Goal: Task Accomplishment & Management: Complete application form

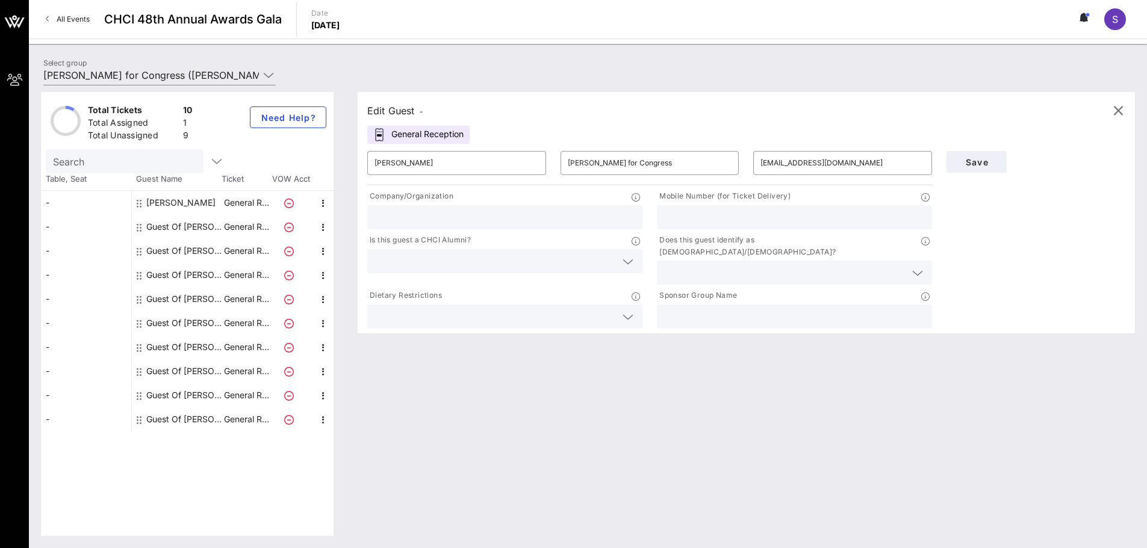
click at [739, 217] on input "text" at bounding box center [794, 217] width 261 height 16
paste input "[PHONE_NUMBER]"
type input "[PHONE_NUMBER]"
click at [968, 166] on span "Save" at bounding box center [976, 162] width 41 height 10
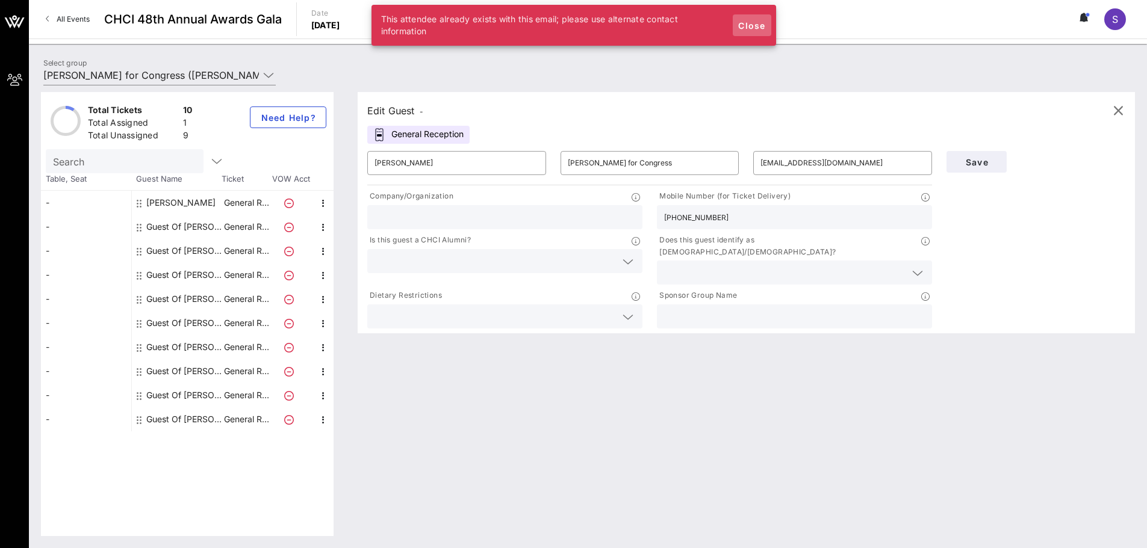
click at [740, 28] on span "Close" at bounding box center [751, 25] width 29 height 10
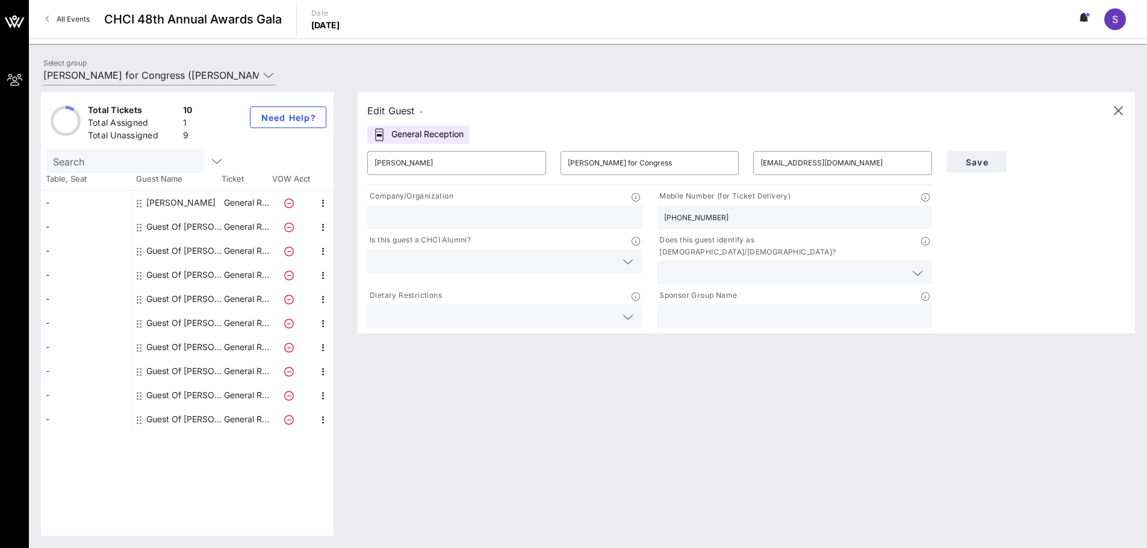
click at [207, 203] on div "[PERSON_NAME]" at bounding box center [180, 203] width 69 height 24
type input "[PERSON_NAME]"
type input "[EMAIL_ADDRESS][DOMAIN_NAME]"
type input "America's Voice"
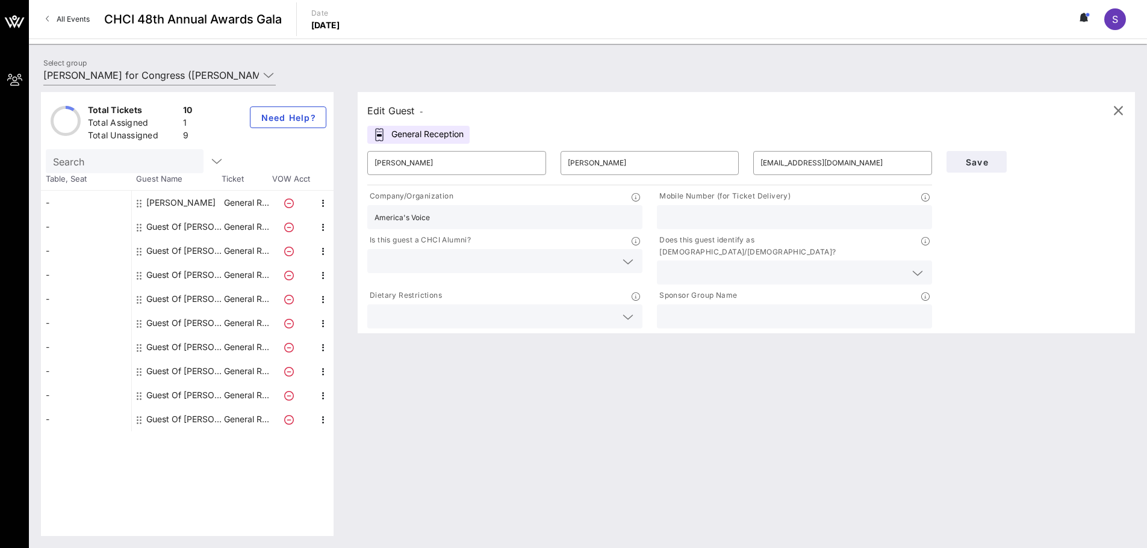
click at [774, 212] on input "text" at bounding box center [794, 217] width 261 height 16
paste input "[PHONE_NUMBER]"
type input "[PHONE_NUMBER]"
click at [994, 169] on button "Save" at bounding box center [976, 162] width 60 height 22
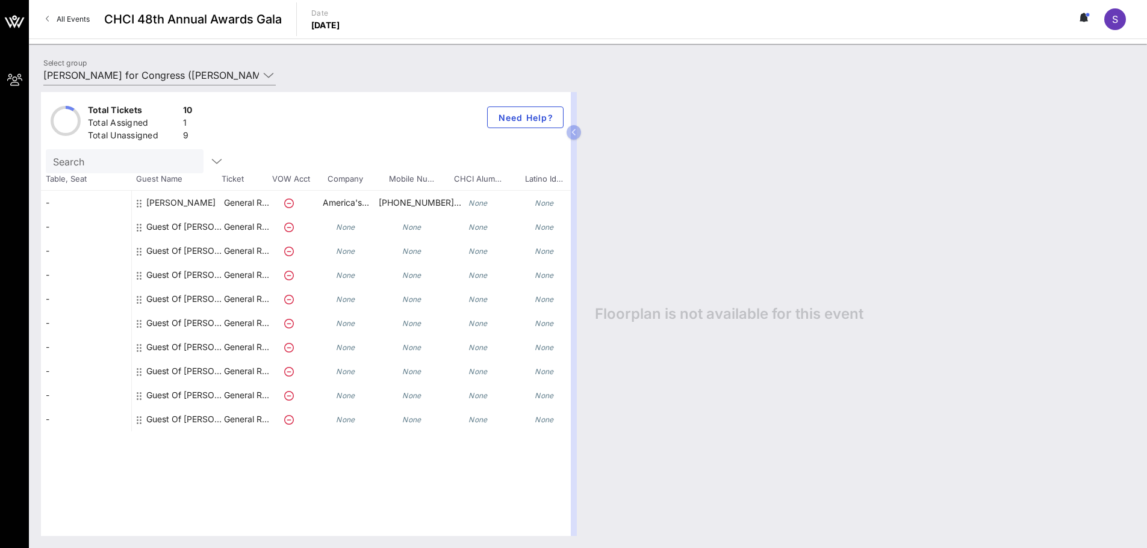
click at [287, 228] on icon at bounding box center [289, 228] width 10 height 10
click at [290, 229] on icon at bounding box center [289, 228] width 10 height 10
click at [180, 232] on div "Guest Of [PERSON_NAME] for Congress" at bounding box center [184, 227] width 76 height 24
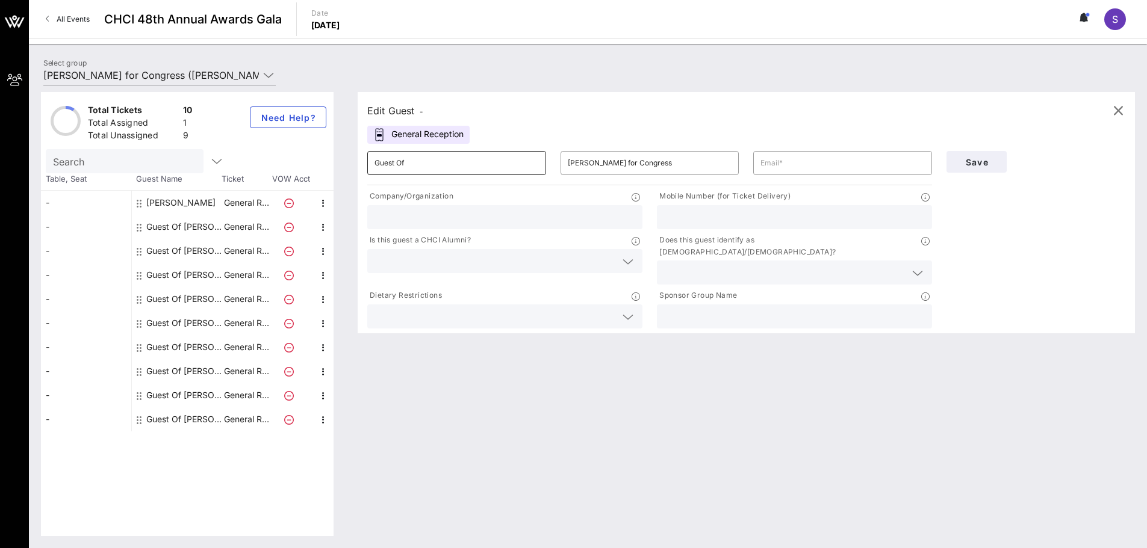
drag, startPoint x: 457, startPoint y: 173, endPoint x: 446, endPoint y: 170, distance: 12.0
click at [457, 175] on div "Guest Of" at bounding box center [456, 163] width 164 height 24
drag, startPoint x: 439, startPoint y: 167, endPoint x: 288, endPoint y: 167, distance: 151.1
click at [288, 167] on div "Total Tickets 10 Total Assigned 1 Total Unassigned 9 Need Help? Search Table, S…" at bounding box center [588, 314] width 1094 height 444
paste input "[PERSON_NAME]"
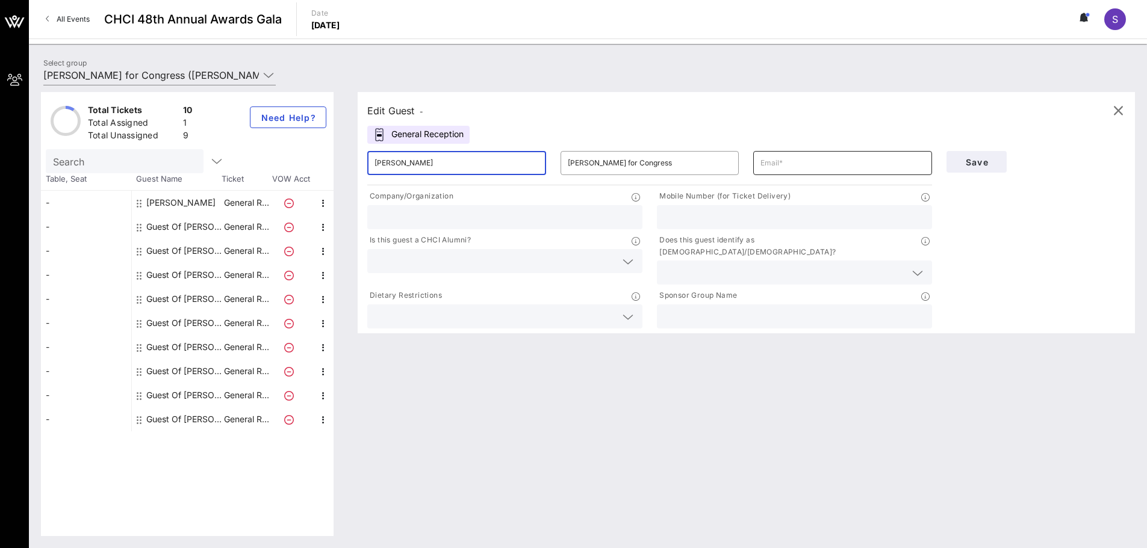
type input "[PERSON_NAME]"
click at [765, 164] on input "text" at bounding box center [842, 162] width 164 height 19
click at [777, 165] on input "text" at bounding box center [842, 162] width 164 height 19
paste input "[EMAIL_ADDRESS][DOMAIN_NAME]"
type input "[EMAIL_ADDRESS][DOMAIN_NAME]"
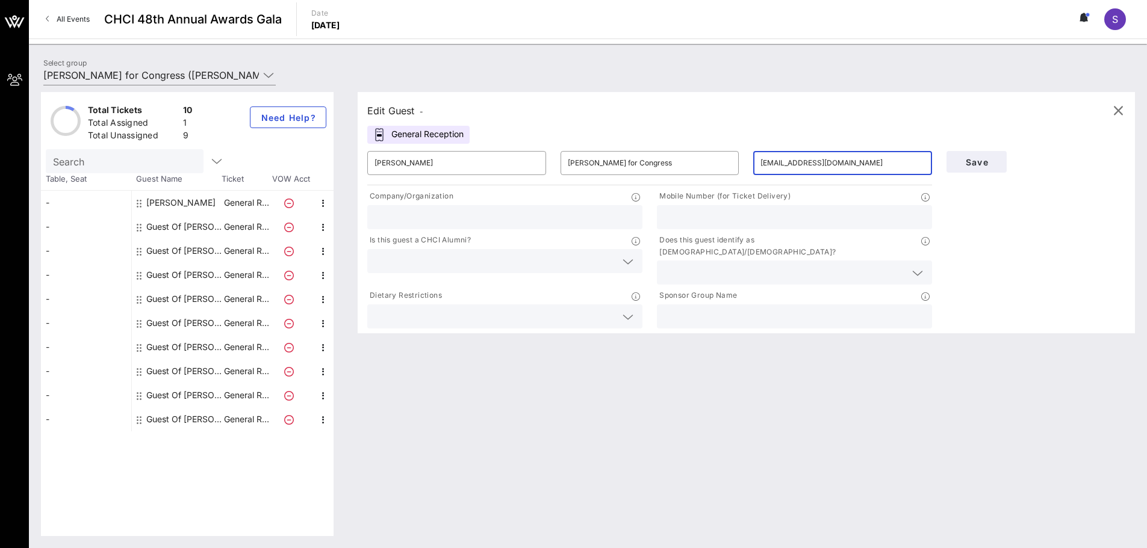
click at [432, 223] on input "text" at bounding box center [504, 217] width 261 height 16
type input "LULAC"
click at [692, 222] on input "text" at bounding box center [794, 217] width 261 height 16
type input "9175530353"
click at [985, 169] on button "Save" at bounding box center [976, 162] width 60 height 22
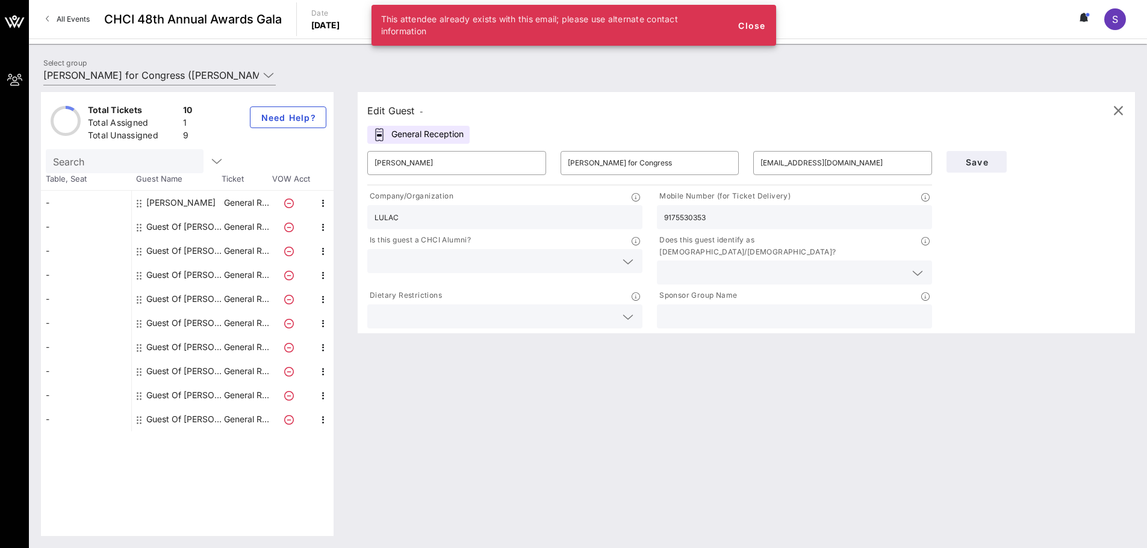
click at [445, 219] on input "LULAC" at bounding box center [504, 217] width 261 height 16
click at [554, 198] on div "Company/Organization" at bounding box center [504, 197] width 275 height 15
click at [743, 26] on span "Close" at bounding box center [751, 25] width 29 height 10
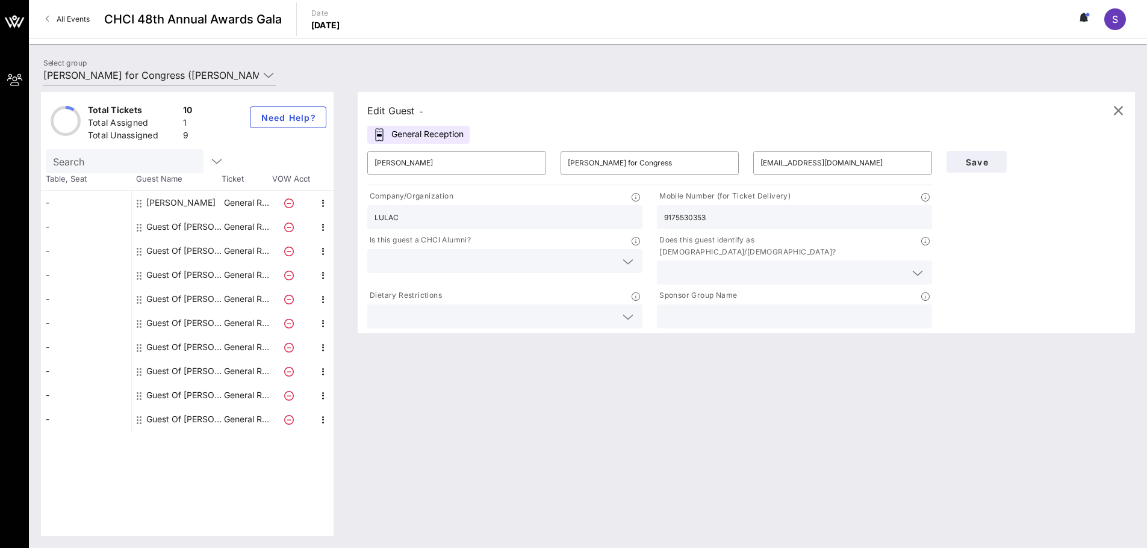
click at [740, 218] on input "9175530353" at bounding box center [794, 217] width 261 height 16
click at [1005, 170] on div "Save" at bounding box center [1035, 162] width 193 height 36
click at [992, 165] on span "Save" at bounding box center [976, 162] width 41 height 10
click at [238, 229] on p "General R…" at bounding box center [246, 227] width 48 height 24
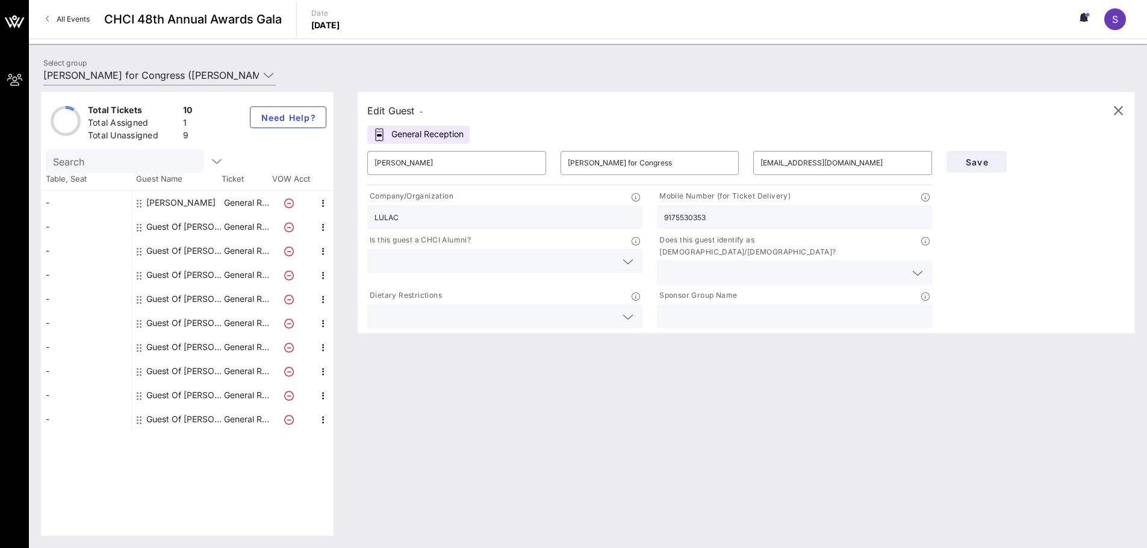
drag, startPoint x: 456, startPoint y: 176, endPoint x: 450, endPoint y: 199, distance: 23.5
click at [456, 177] on div "​ [PERSON_NAME]" at bounding box center [456, 163] width 193 height 39
click at [271, 229] on div at bounding box center [291, 227] width 42 height 24
click at [287, 229] on icon at bounding box center [289, 228] width 10 height 10
click at [982, 163] on span "Save" at bounding box center [976, 162] width 41 height 10
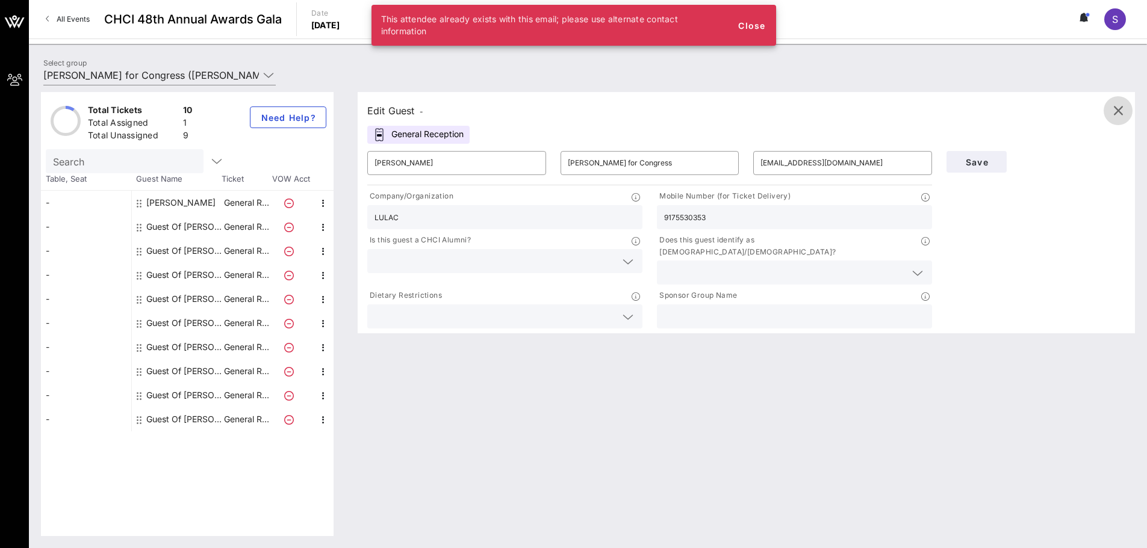
click at [1118, 116] on icon "button" at bounding box center [1118, 111] width 14 height 14
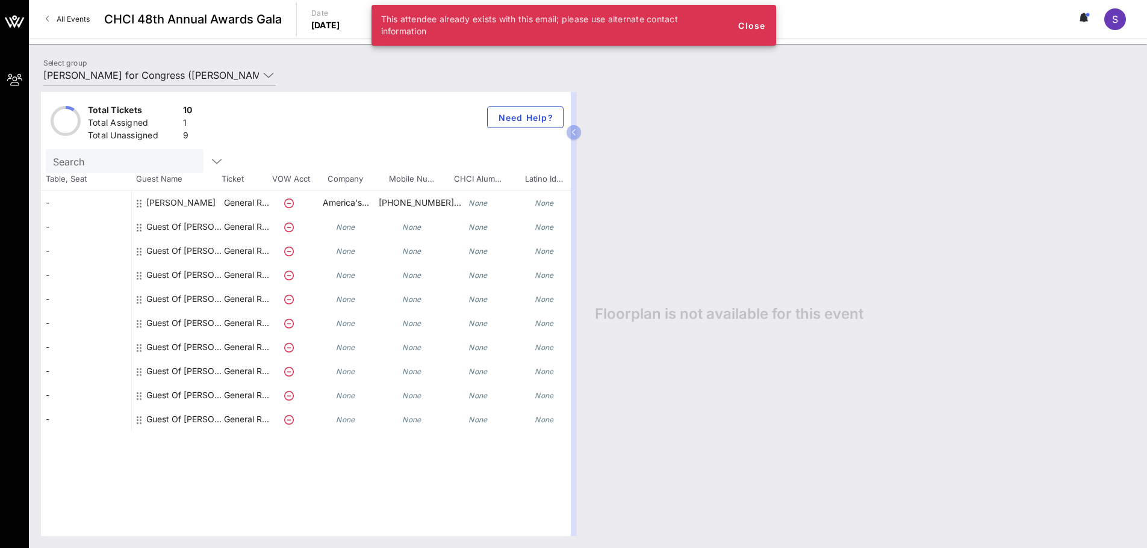
click at [240, 228] on p "General R…" at bounding box center [246, 227] width 48 height 24
click at [287, 227] on icon at bounding box center [289, 228] width 10 height 10
drag, startPoint x: 293, startPoint y: 232, endPoint x: 308, endPoint y: 200, distance: 35.3
click at [293, 233] on div at bounding box center [291, 227] width 42 height 24
click at [336, 226] on icon "None" at bounding box center [345, 227] width 19 height 9
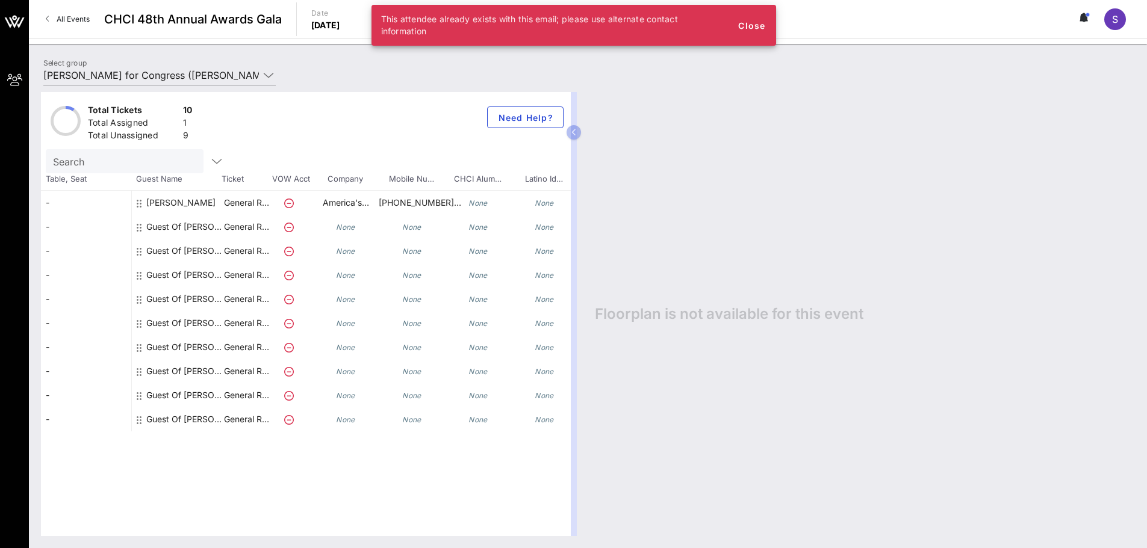
click at [149, 228] on div "Guest Of [PERSON_NAME] for Congress" at bounding box center [184, 227] width 76 height 24
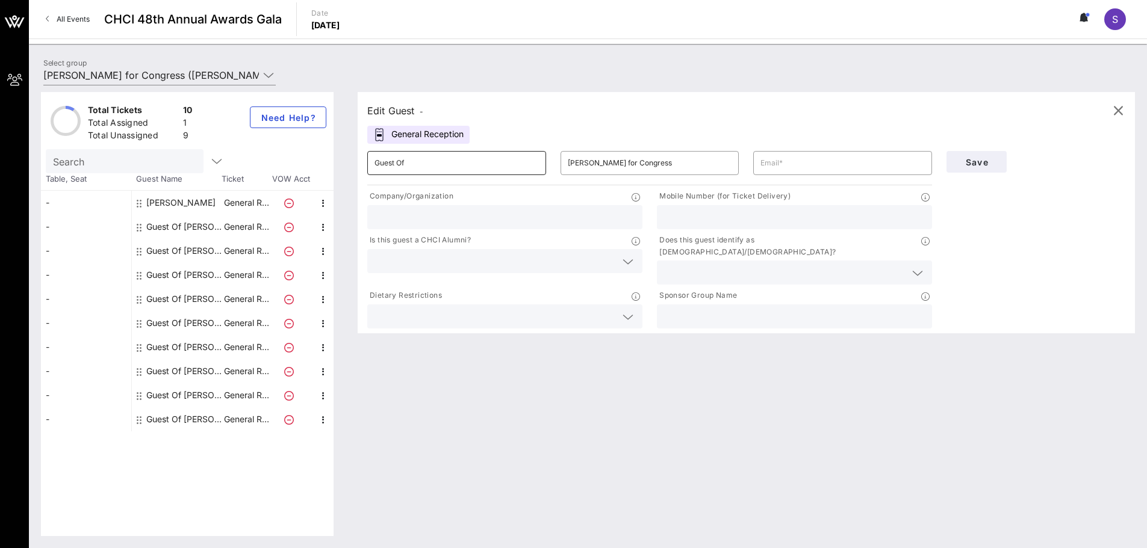
click at [460, 160] on input "Guest Of" at bounding box center [456, 162] width 164 height 19
drag, startPoint x: 460, startPoint y: 164, endPoint x: 243, endPoint y: 157, distance: 217.4
click at [243, 157] on div "Total Tickets 10 Total Assigned 1 Total Unassigned 9 Need Help? Search Table, S…" at bounding box center [588, 314] width 1094 height 444
paste input "[PERSON_NAME]"
type input "[PERSON_NAME]"
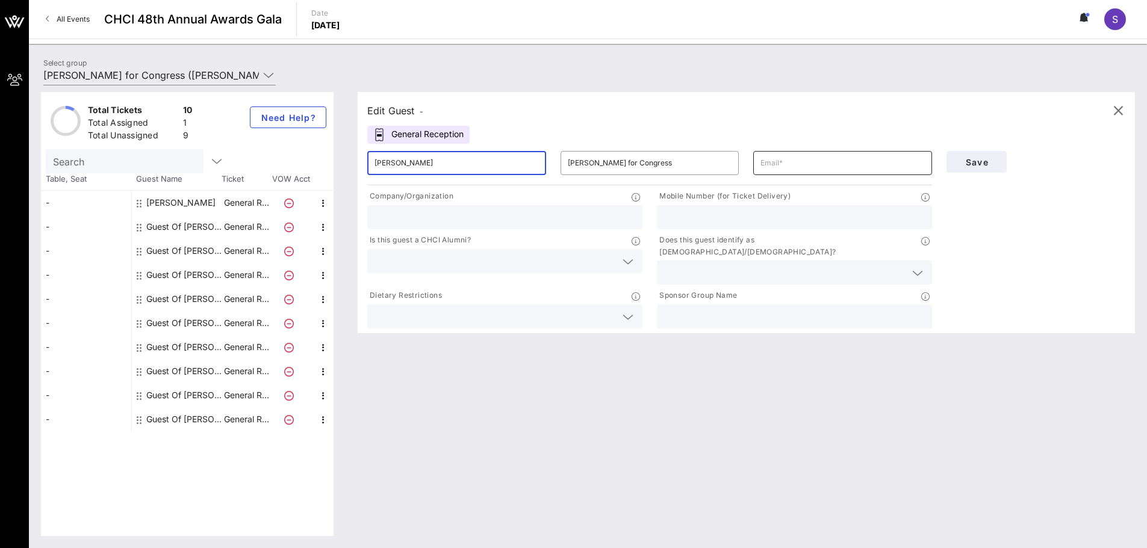
click at [771, 165] on input "text" at bounding box center [842, 162] width 164 height 19
click at [854, 158] on input "text" at bounding box center [842, 162] width 164 height 19
paste input "[EMAIL_ADDRESS][DOMAIN_NAME]"
type input "[EMAIL_ADDRESS][DOMAIN_NAME]"
click at [825, 206] on div at bounding box center [794, 217] width 261 height 24
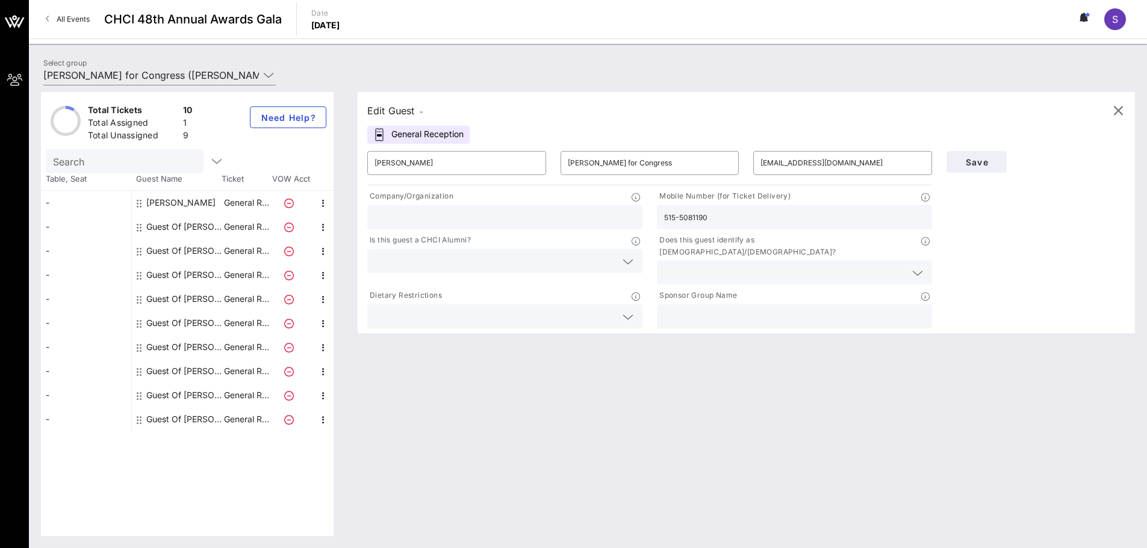
click at [691, 219] on input "515-5081190" at bounding box center [794, 217] width 261 height 16
type input "[PHONE_NUMBER]"
click at [949, 163] on button "Save" at bounding box center [976, 162] width 60 height 22
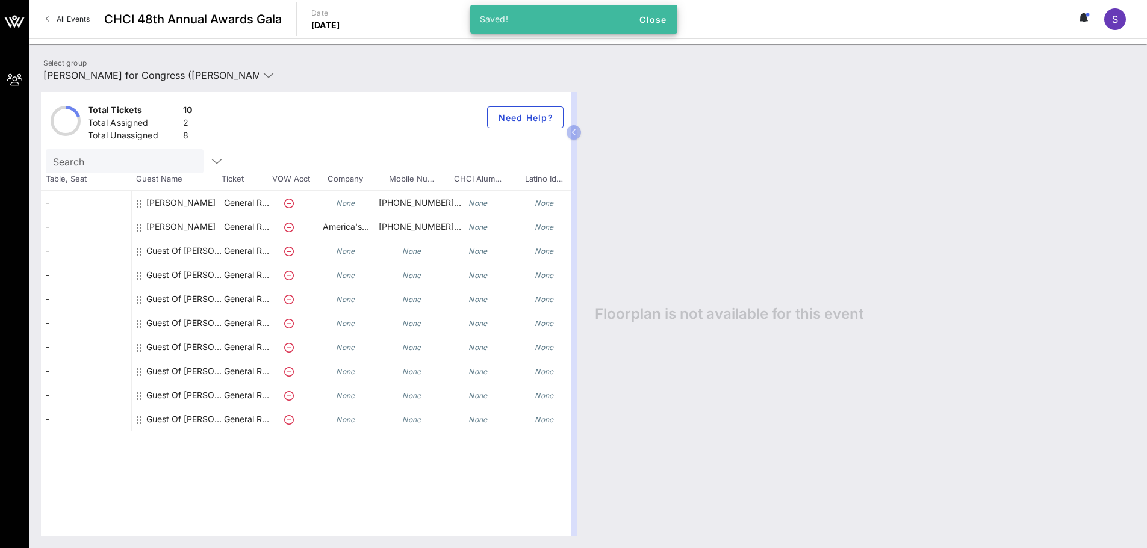
click at [334, 204] on div "None" at bounding box center [345, 208] width 66 height 34
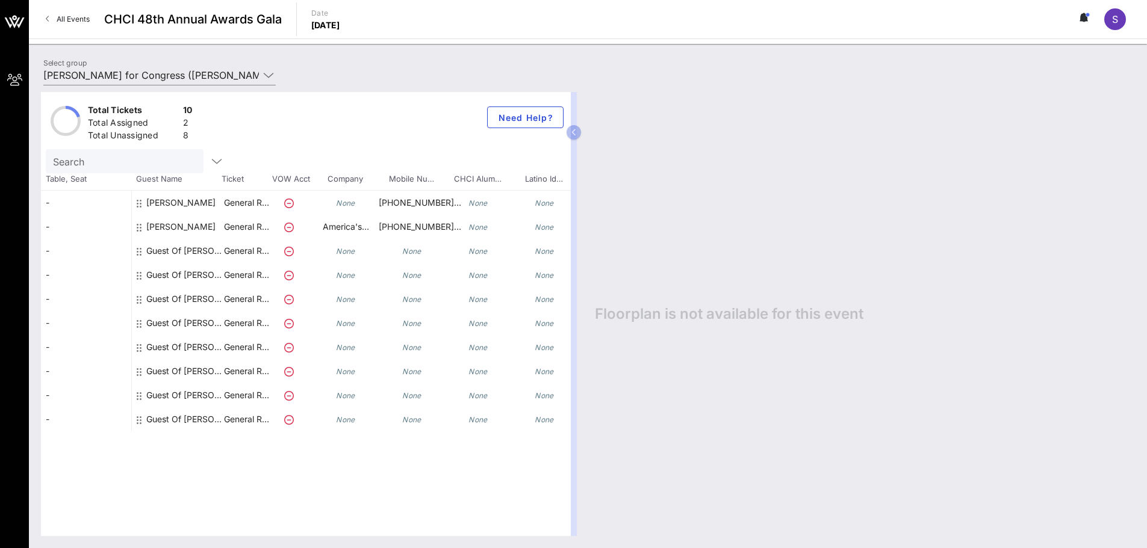
click at [146, 206] on div "[PERSON_NAME]" at bounding box center [177, 208] width 90 height 34
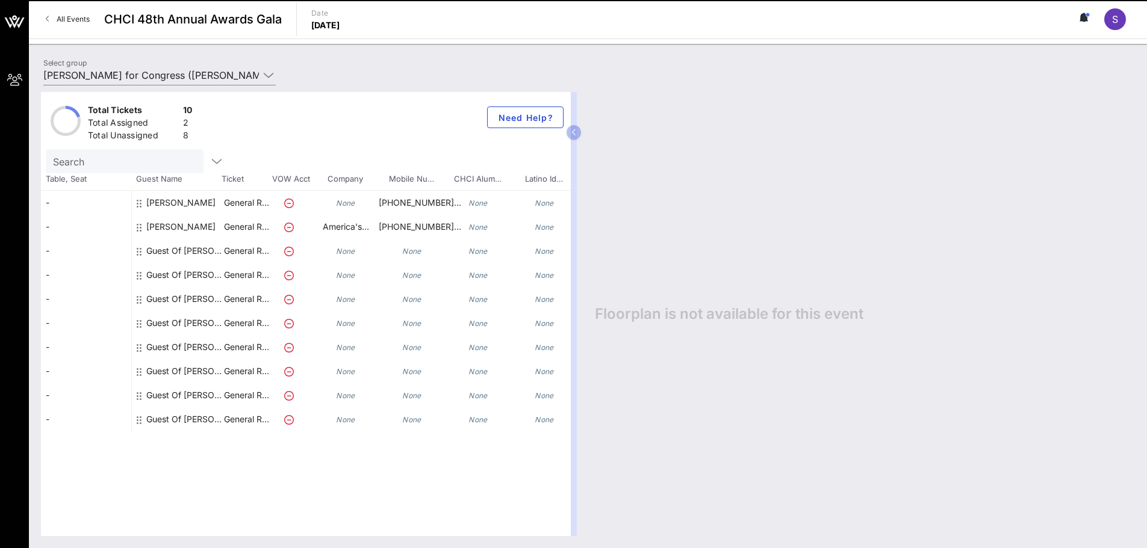
click at [161, 200] on div "[PERSON_NAME]" at bounding box center [180, 208] width 69 height 34
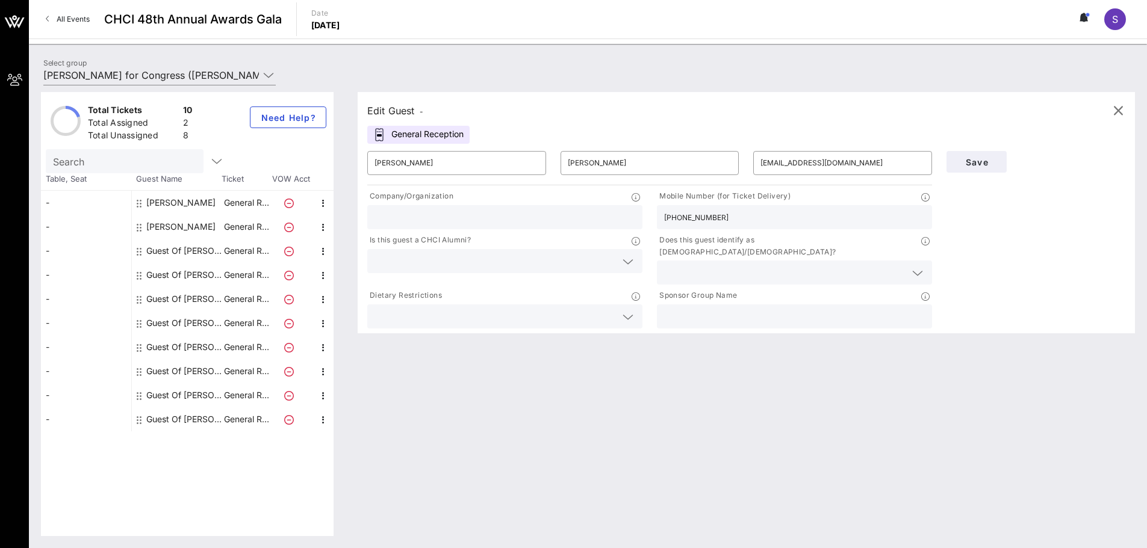
click at [403, 221] on input "text" at bounding box center [504, 217] width 261 height 16
type input "D"
type input "Equis"
click at [973, 161] on span "Save" at bounding box center [976, 162] width 41 height 10
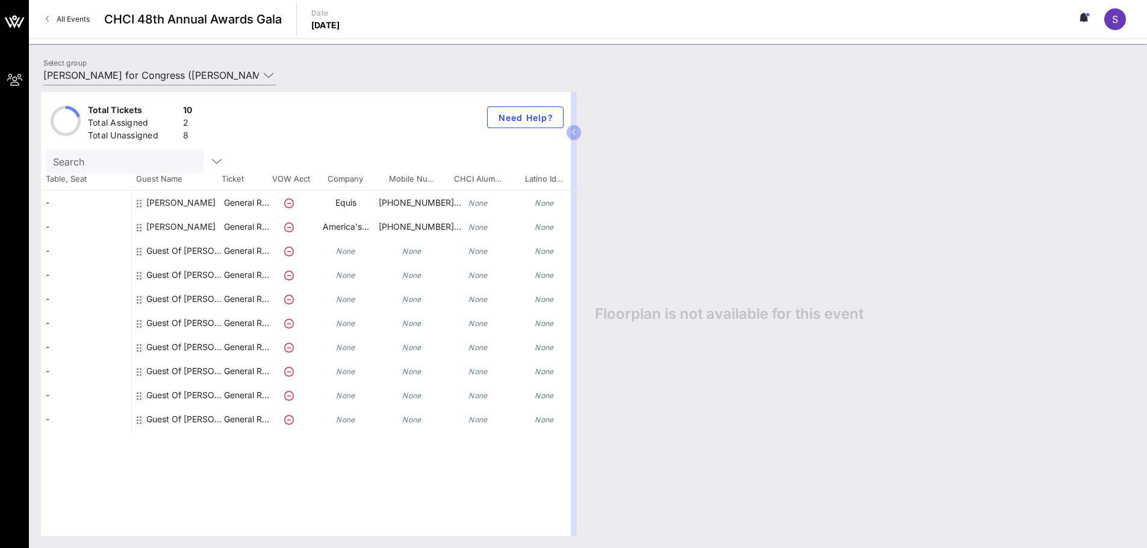
click at [208, 252] on div "Guest Of [PERSON_NAME] for Congress" at bounding box center [184, 251] width 76 height 24
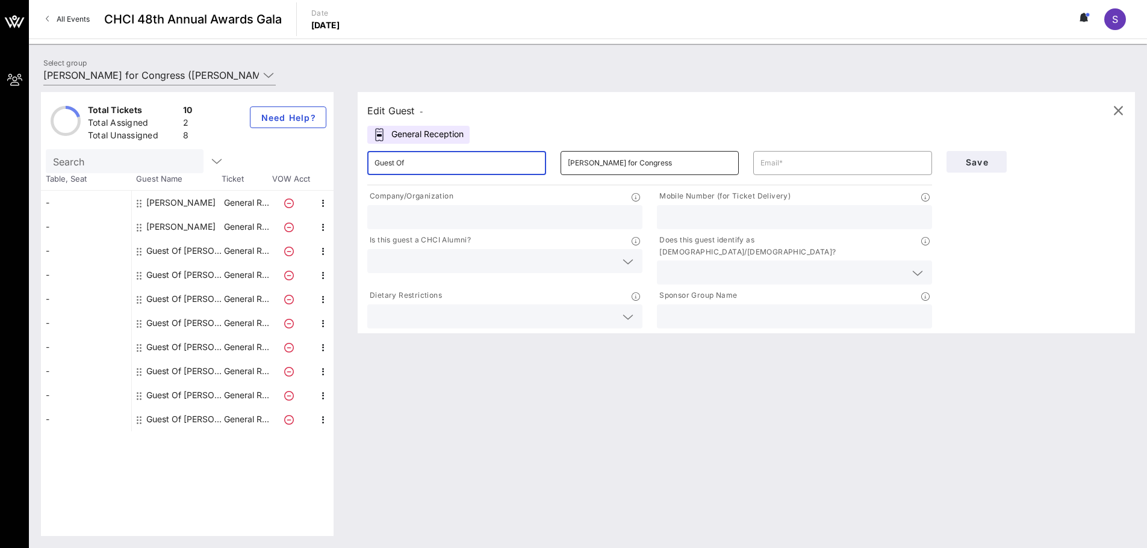
drag, startPoint x: 408, startPoint y: 167, endPoint x: 589, endPoint y: 164, distance: 181.2
click at [305, 160] on div "Total Tickets 10 Total Assigned 2 Total Unassigned 8 Need Help? Search Table, S…" at bounding box center [588, 314] width 1094 height 444
paste input "[PERSON_NAME]"
type input "[PERSON_NAME]"
click at [788, 166] on input "text" at bounding box center [842, 162] width 164 height 19
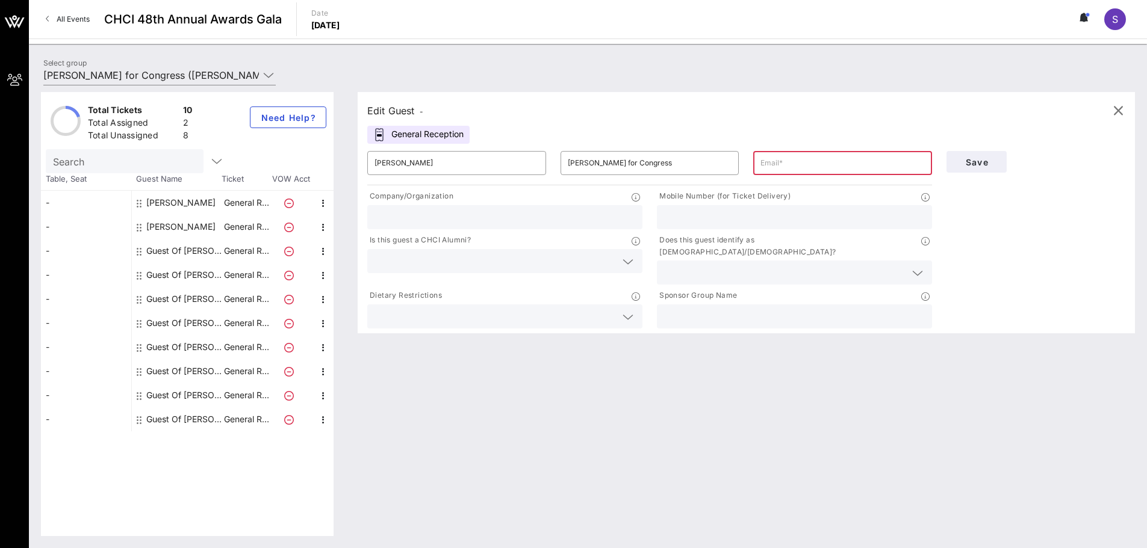
click at [438, 209] on div at bounding box center [504, 217] width 261 height 24
paste input "Hispanic Federation"
type input "Hispanic Federation"
click at [824, 161] on input "text" at bounding box center [842, 162] width 164 height 19
paste input "[PERSON_NAME] <[EMAIL_ADDRESS][DOMAIN_NAME]>"
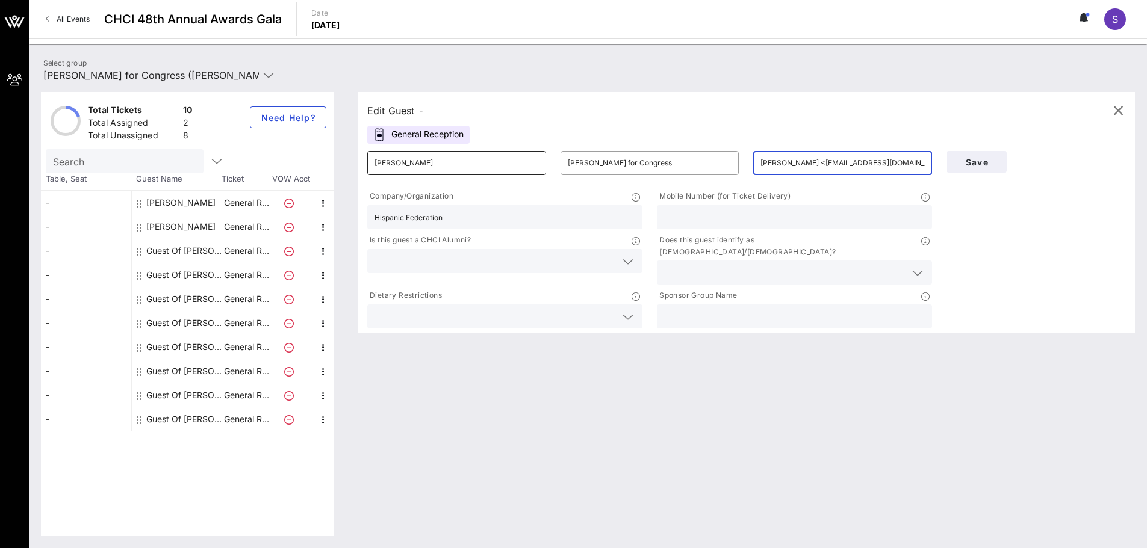
drag, startPoint x: 814, startPoint y: 164, endPoint x: 524, endPoint y: 153, distance: 290.9
type input "[PERSON_NAME] <[EMAIL_ADDRESS][DOMAIN_NAME]>"
click at [500, 155] on div "​ [PERSON_NAME] [PERSON_NAME] for Congress ​ [PERSON_NAME] <[EMAIL_ADDRESS][DOM…" at bounding box center [649, 163] width 579 height 39
type input "[PERSON_NAME]"
drag, startPoint x: 813, startPoint y: 164, endPoint x: 733, endPoint y: 159, distance: 80.2
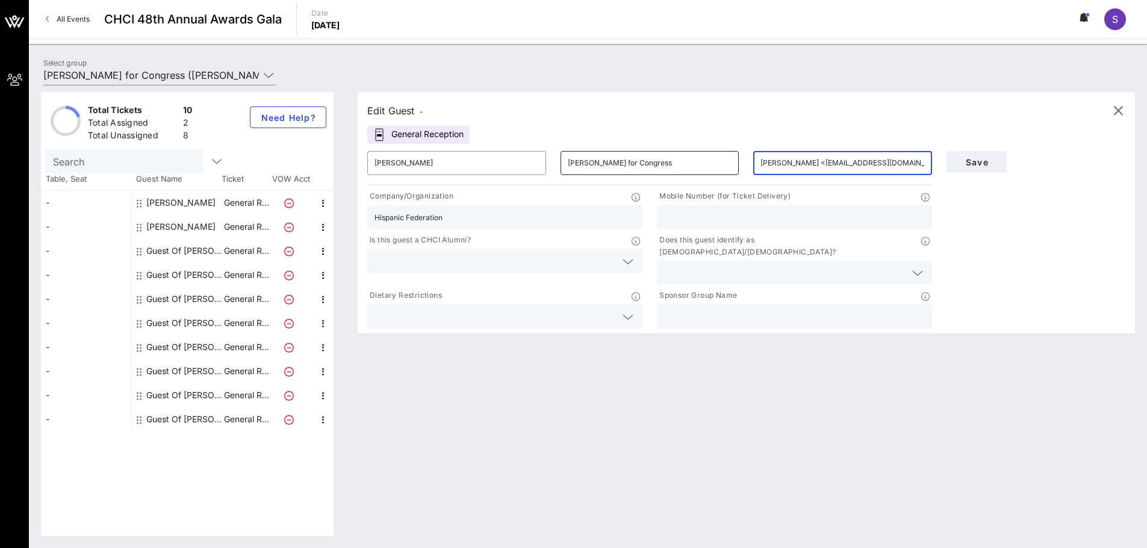
click at [733, 159] on div "​ [PERSON_NAME] ​ [PERSON_NAME] for Congress ​ [PERSON_NAME] <[EMAIL_ADDRESS][D…" at bounding box center [649, 163] width 579 height 39
drag, startPoint x: 872, startPoint y: 164, endPoint x: 908, endPoint y: 157, distance: 36.4
click at [872, 165] on input "[EMAIL_ADDRESS][DOMAIN_NAME]>" at bounding box center [842, 162] width 164 height 19
type input "[EMAIL_ADDRESS][DOMAIN_NAME]"
click at [745, 217] on input "text" at bounding box center [794, 217] width 261 height 16
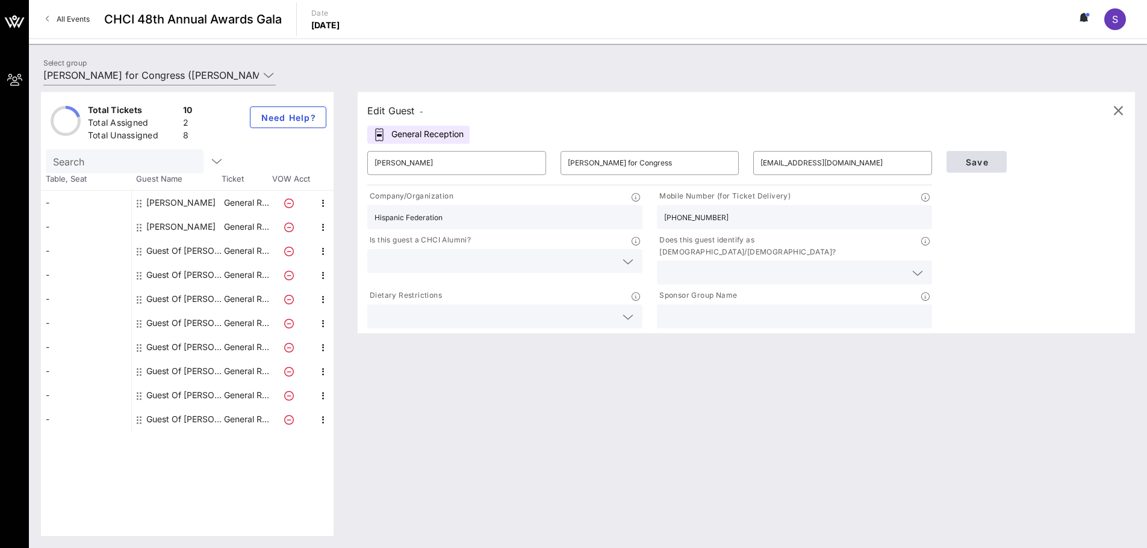
type input "[PHONE_NUMBER]"
click at [968, 168] on button "Save" at bounding box center [976, 162] width 60 height 22
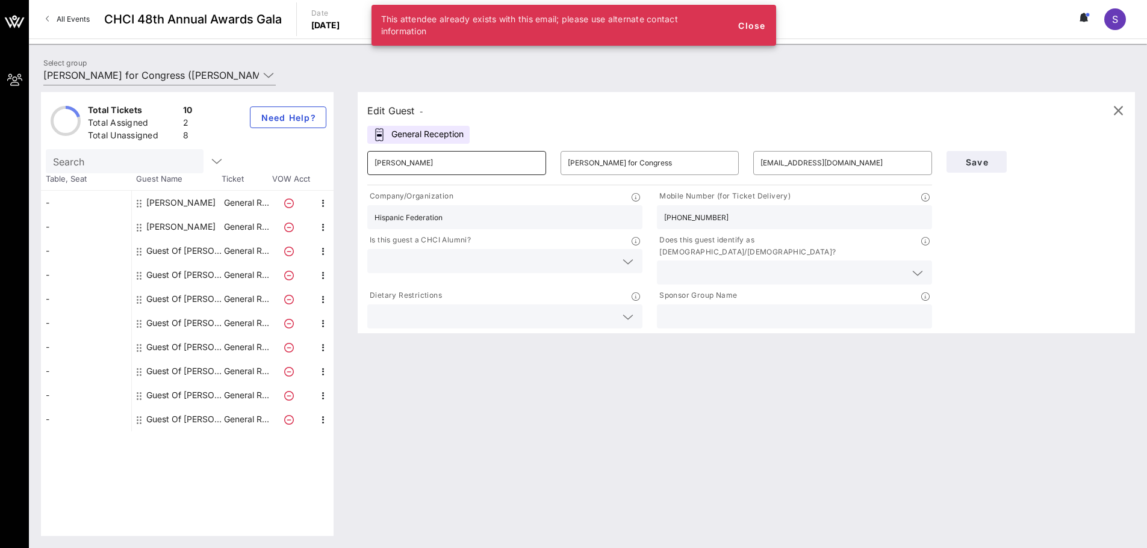
click at [464, 164] on input "[PERSON_NAME]" at bounding box center [456, 162] width 164 height 19
drag, startPoint x: 946, startPoint y: 161, endPoint x: 957, endPoint y: 164, distance: 11.4
click at [948, 161] on button "Save" at bounding box center [976, 162] width 60 height 22
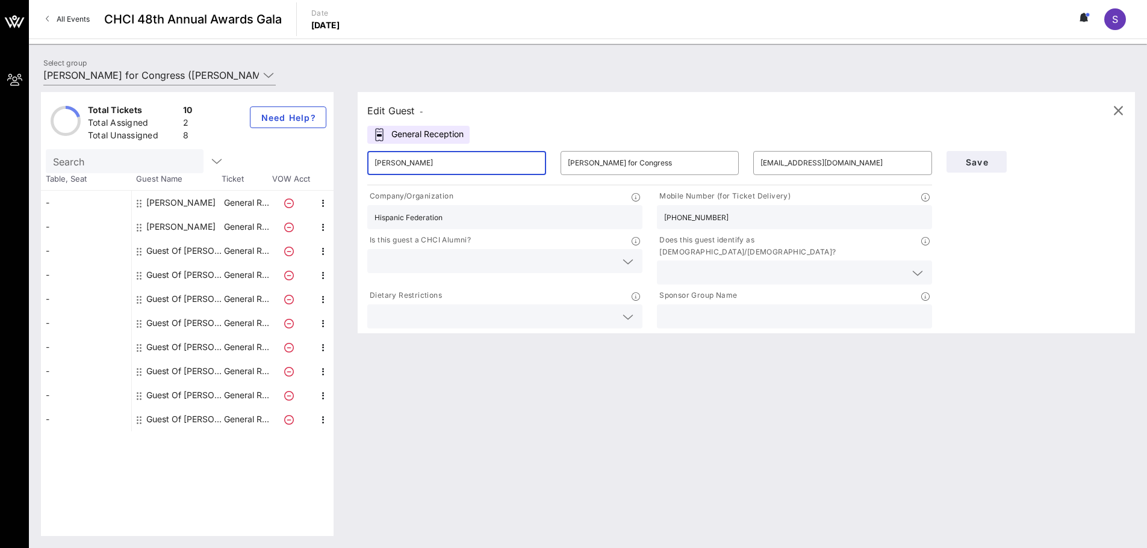
drag, startPoint x: 423, startPoint y: 164, endPoint x: 307, endPoint y: 157, distance: 116.4
click at [307, 157] on div "Total Tickets 10 Total Assigned 2 Total Unassigned 8 Need Help? Search Table, S…" at bounding box center [588, 314] width 1094 height 444
paste input "[PERSON_NAME]"
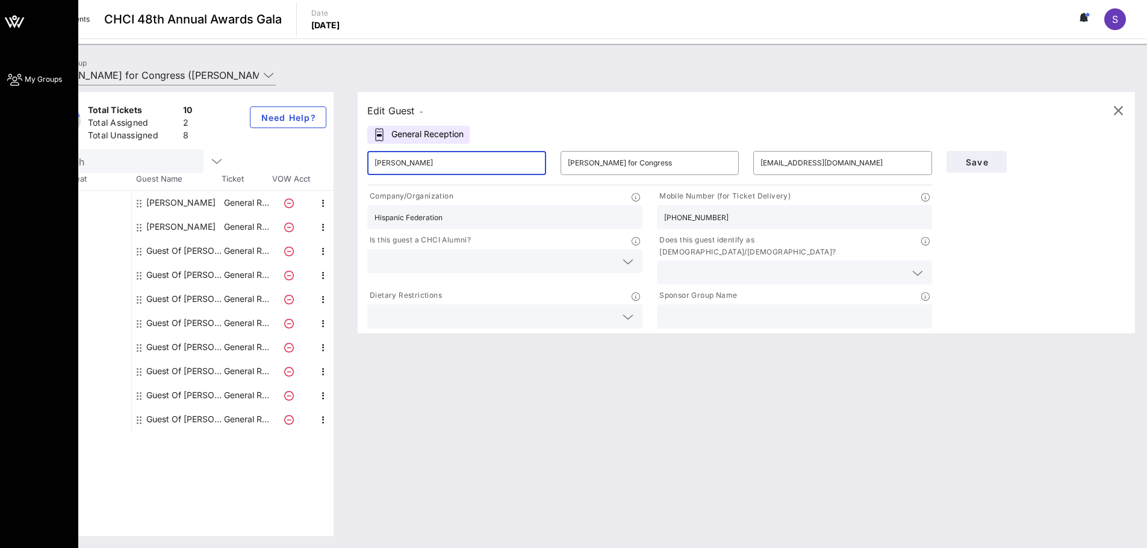
type input "[PERSON_NAME]"
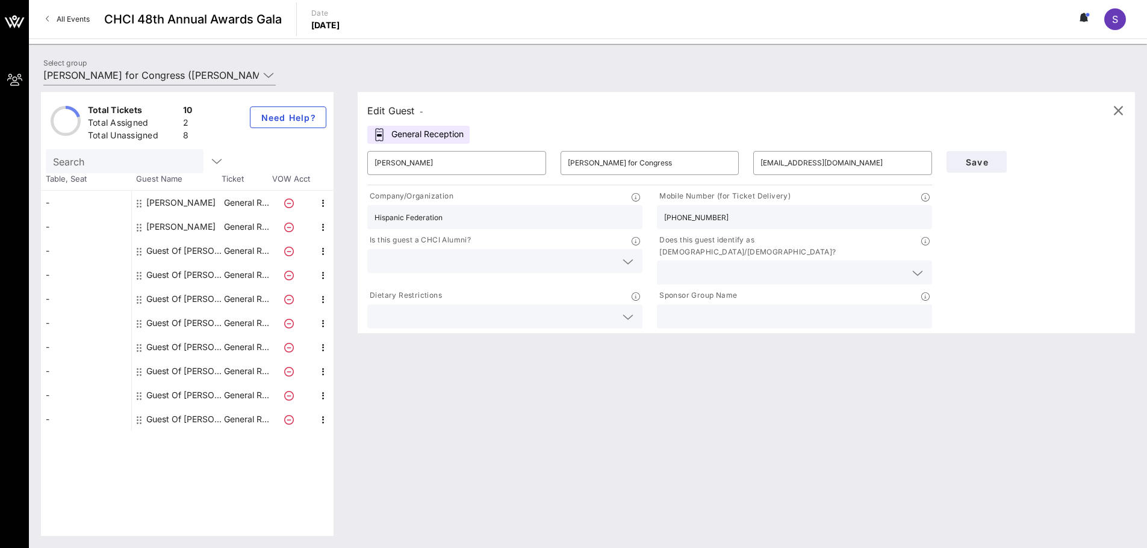
click at [445, 216] on input "Hispanic Federation" at bounding box center [504, 217] width 261 height 16
drag, startPoint x: 425, startPoint y: 219, endPoint x: 358, endPoint y: 217, distance: 67.4
click at [358, 217] on div "Edit Guest - General Reception ​ [PERSON_NAME] ​ [PERSON_NAME] for Congress ​ […" at bounding box center [746, 212] width 777 height 241
paste input "Latino Victory Project"
type input "Latino Victory Project"
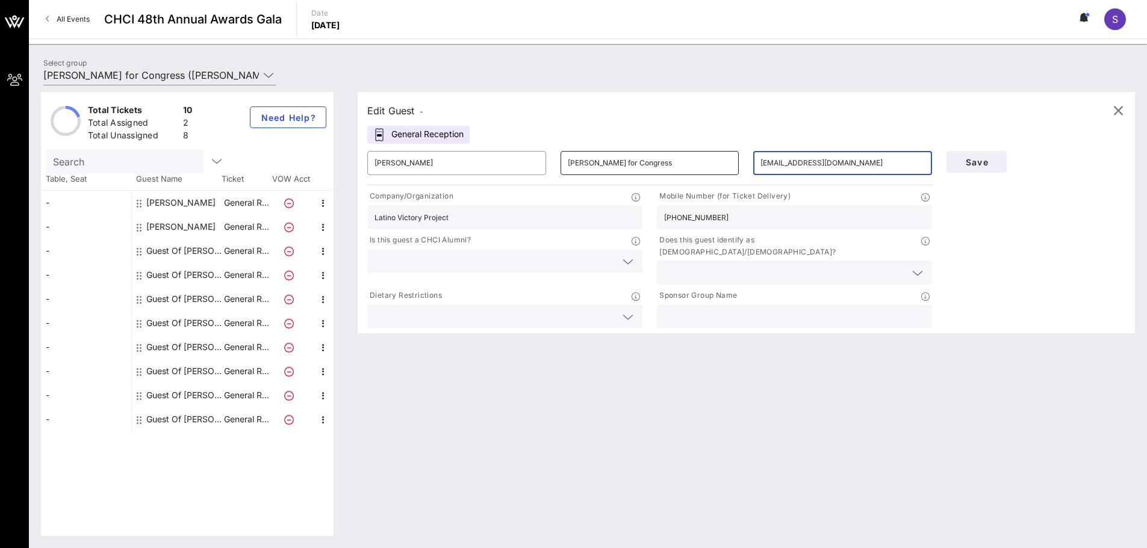
drag, startPoint x: 876, startPoint y: 166, endPoint x: 690, endPoint y: 164, distance: 185.4
click at [685, 162] on div "​ [PERSON_NAME] ​ [PERSON_NAME] for Congress ​ [EMAIL_ADDRESS][DOMAIN_NAME]" at bounding box center [649, 163] width 579 height 39
drag, startPoint x: 630, startPoint y: 212, endPoint x: 573, endPoint y: 206, distance: 56.9
click at [568, 205] on div "Company/Organization Latino Victory Project Mobile Number (for Ticket Delivery)…" at bounding box center [649, 259] width 579 height 143
drag, startPoint x: 774, startPoint y: 159, endPoint x: 787, endPoint y: 157, distance: 14.0
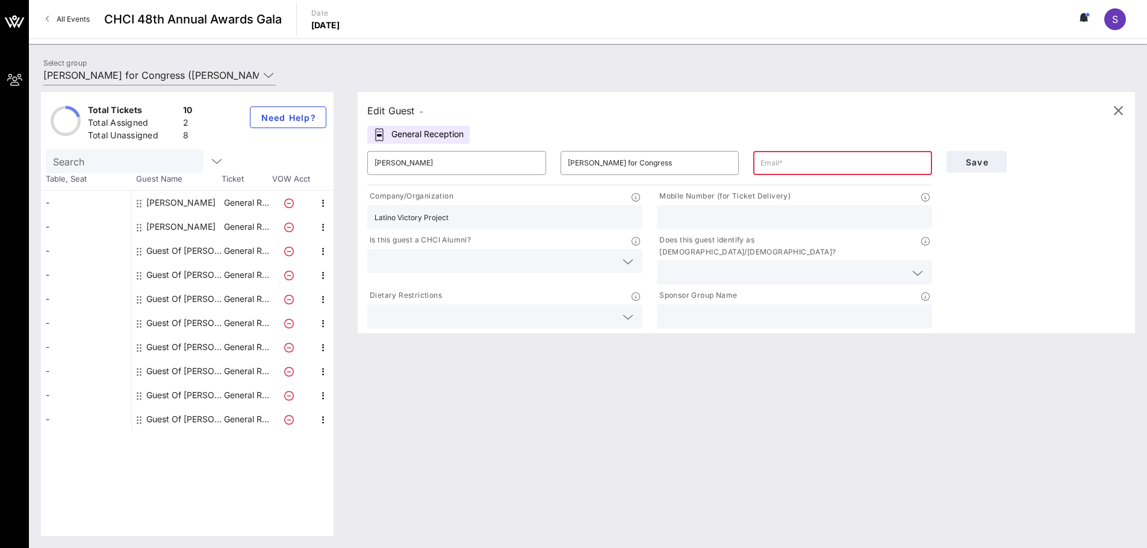
click at [774, 159] on input "text" at bounding box center [842, 162] width 164 height 19
paste input "[PERSON_NAME][EMAIL_ADDRESS][PERSON_NAME][DOMAIN_NAME]"
type input "[PERSON_NAME][EMAIL_ADDRESS][PERSON_NAME][DOMAIN_NAME]"
click at [724, 219] on input "text" at bounding box center [794, 217] width 261 height 16
type input "[PHONE_NUMBER]"
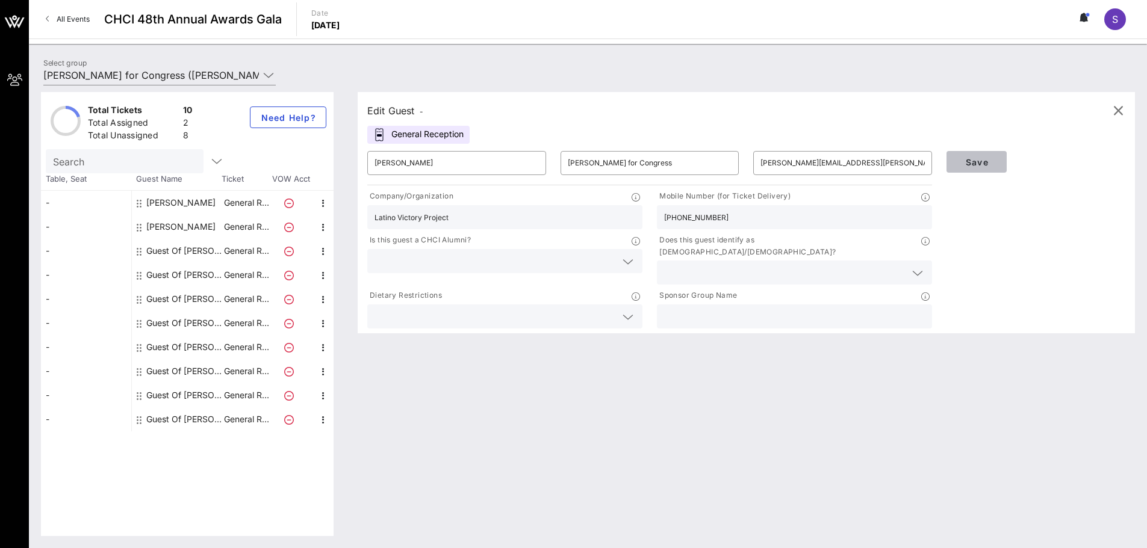
click at [960, 175] on div "Save" at bounding box center [1035, 162] width 193 height 36
click at [962, 155] on button "Save" at bounding box center [976, 162] width 60 height 22
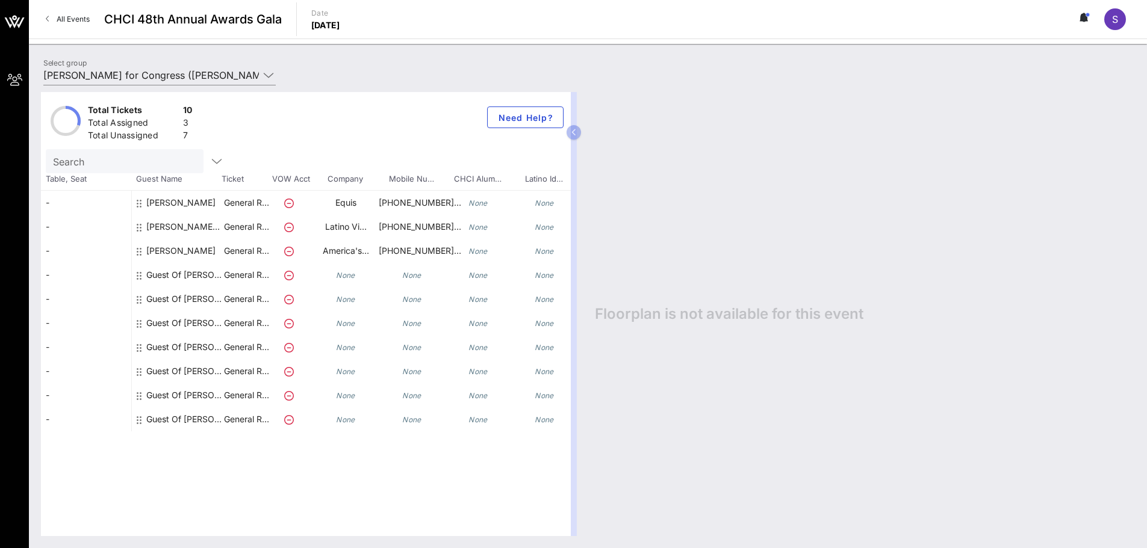
click at [264, 276] on p "General R…" at bounding box center [246, 275] width 48 height 24
click at [212, 278] on div "Guest Of [PERSON_NAME] for Congress" at bounding box center [184, 275] width 76 height 24
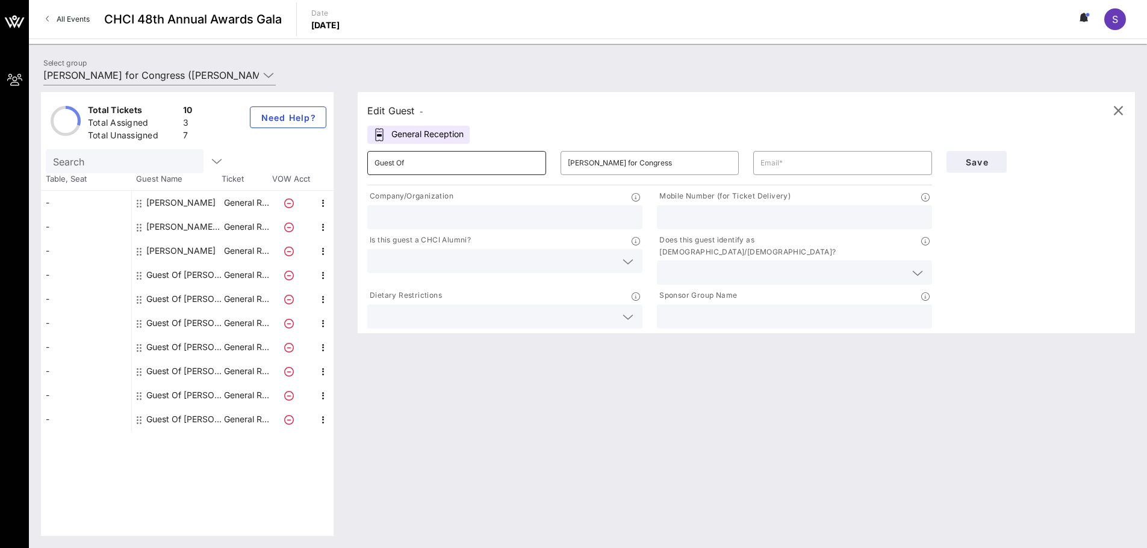
click at [424, 167] on input "Guest Of" at bounding box center [456, 162] width 164 height 19
drag, startPoint x: 353, startPoint y: 166, endPoint x: 295, endPoint y: 165, distance: 57.8
click at [295, 165] on div "Total Tickets 10 Total Assigned 3 Total Unassigned 7 Need Help? Search Table, S…" at bounding box center [588, 314] width 1094 height 444
paste input "Mi Familia Vota"
type input "Mi Familia Vota"
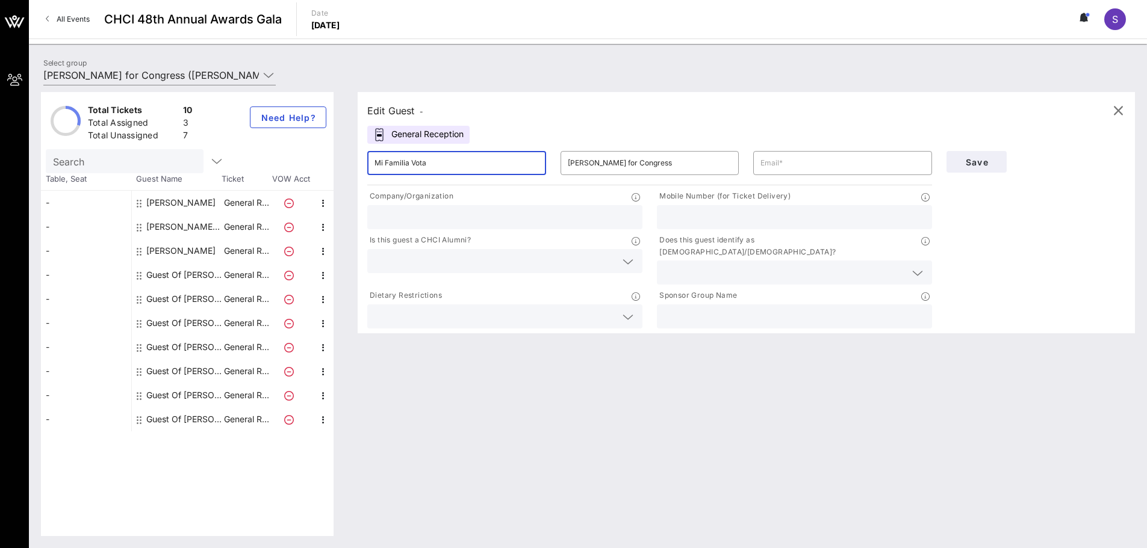
drag, startPoint x: 365, startPoint y: 160, endPoint x: 285, endPoint y: 161, distance: 79.5
click at [285, 161] on div "Total Tickets 10 Total Assigned 3 Total Unassigned 7 Need Help? Search Table, S…" at bounding box center [588, 314] width 1094 height 444
click at [379, 229] on div at bounding box center [504, 217] width 261 height 24
click at [382, 219] on input "text" at bounding box center [504, 217] width 261 height 16
paste input "Mi Familia Vota"
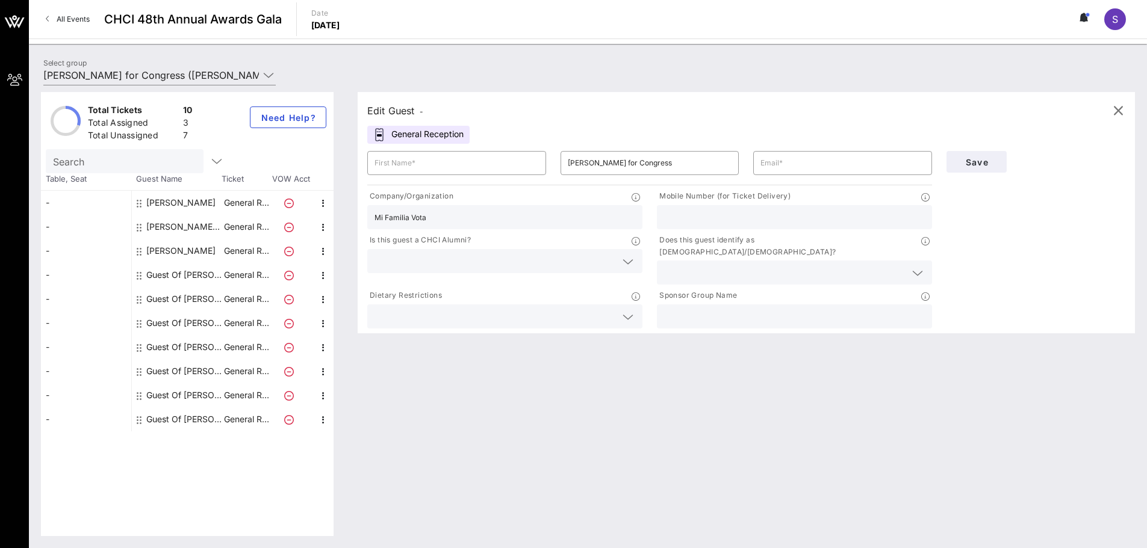
type input "Mi Familia Vota"
click at [421, 157] on input "text" at bounding box center [456, 162] width 164 height 19
paste input "[PERSON_NAME]"
click at [212, 279] on div "Guest Of [PERSON_NAME] for Congress" at bounding box center [184, 275] width 76 height 24
type input "Guest Of"
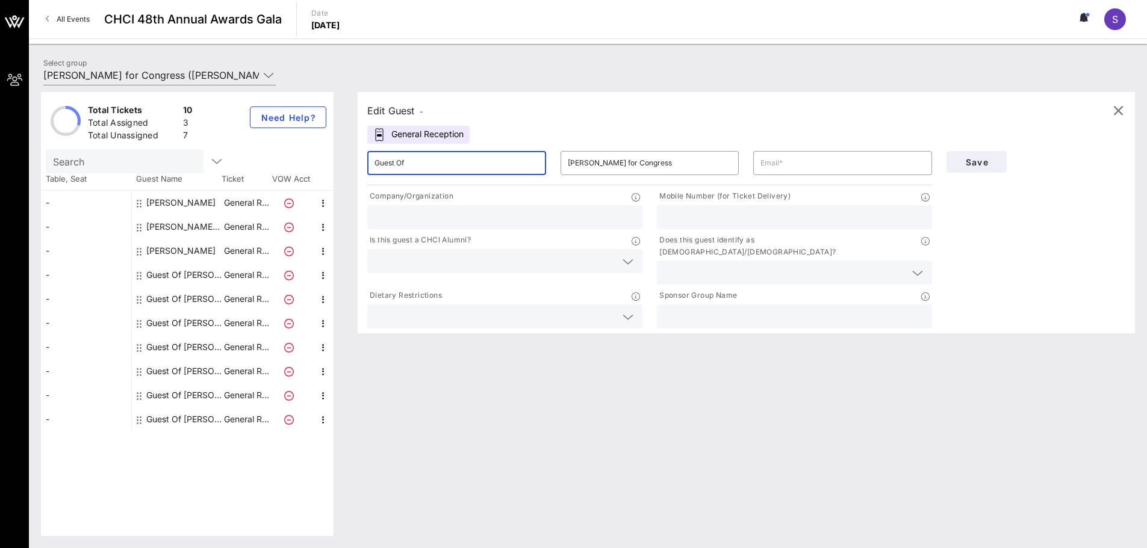
drag, startPoint x: 473, startPoint y: 161, endPoint x: 336, endPoint y: 162, distance: 136.0
click at [336, 162] on div "Total Tickets 10 Total Assigned 3 Total Unassigned 7 Need Help? Search Table, S…" at bounding box center [588, 314] width 1094 height 444
paste input "[PERSON_NAME]"
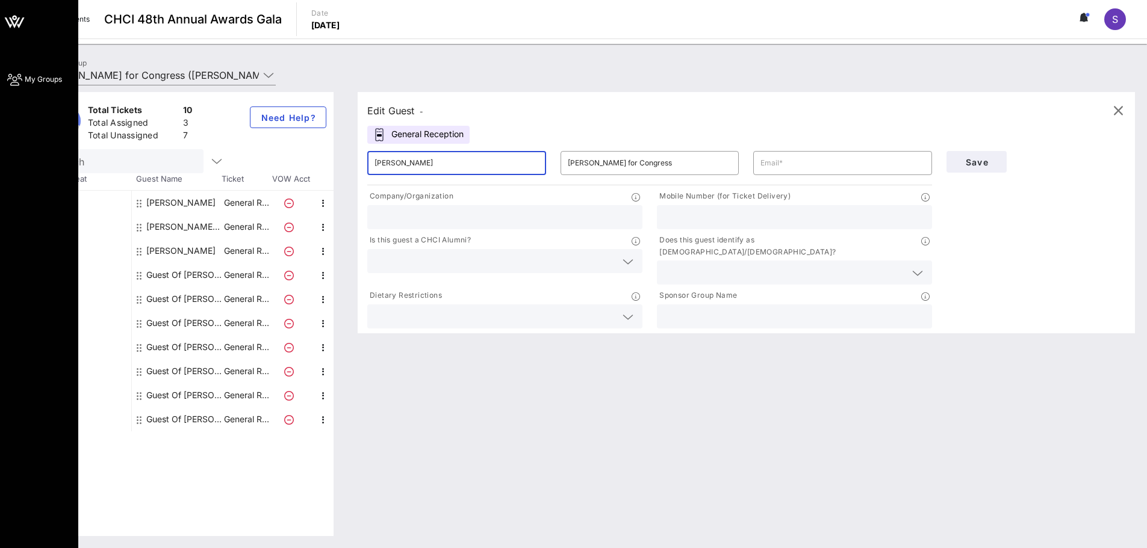
type input "[PERSON_NAME]"
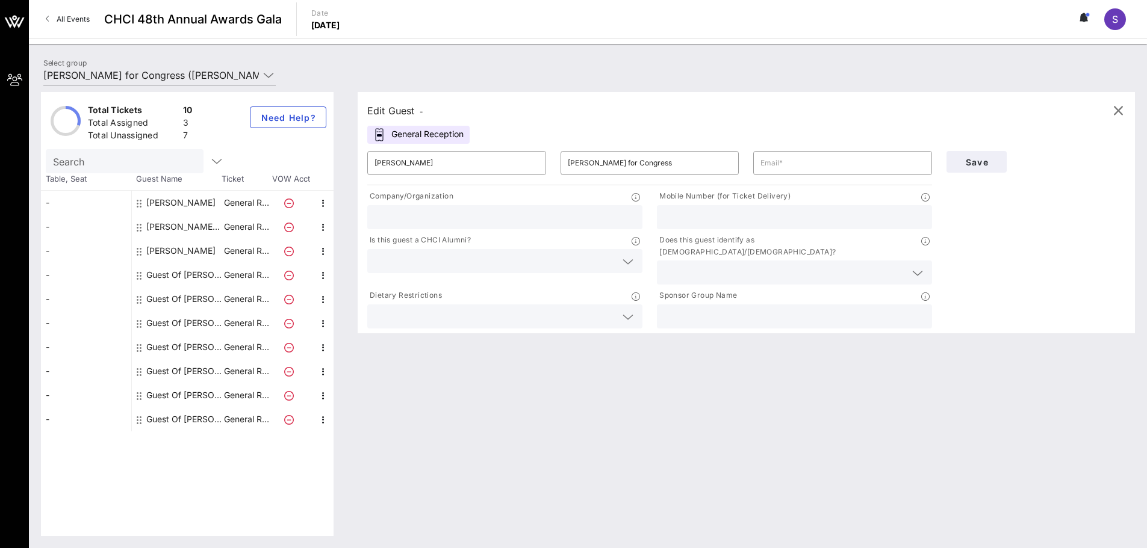
click at [472, 214] on input "text" at bounding box center [504, 217] width 261 height 16
paste input "MomsRising"
type input "MomsRising"
click at [814, 172] on input "text" at bounding box center [842, 162] width 164 height 19
paste input "[PERSON_NAME][EMAIL_ADDRESS][DOMAIN_NAME]"
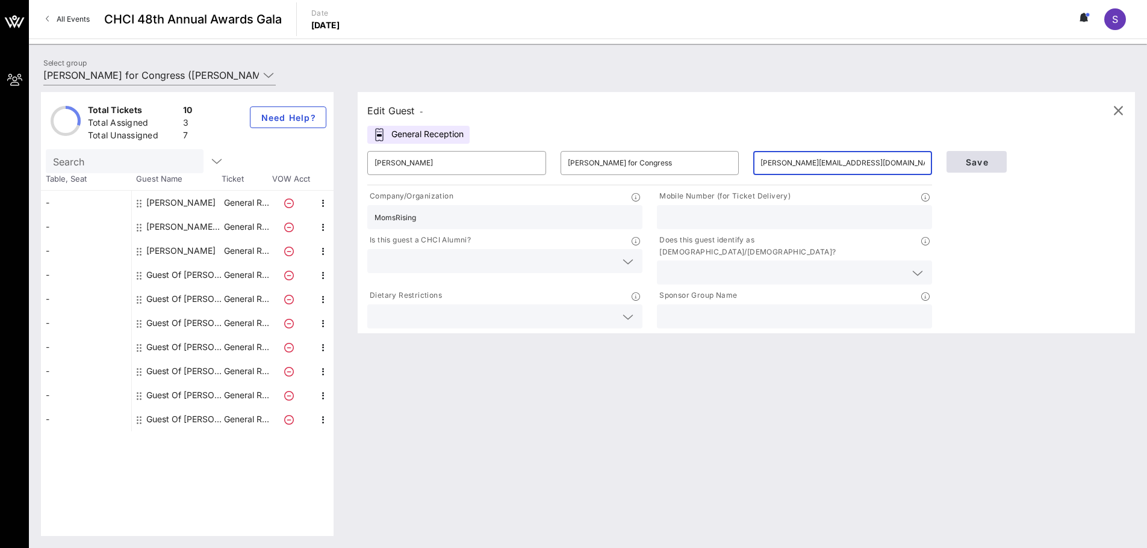
type input "[PERSON_NAME][EMAIL_ADDRESS][DOMAIN_NAME]"
click at [972, 160] on span "Save" at bounding box center [976, 162] width 41 height 10
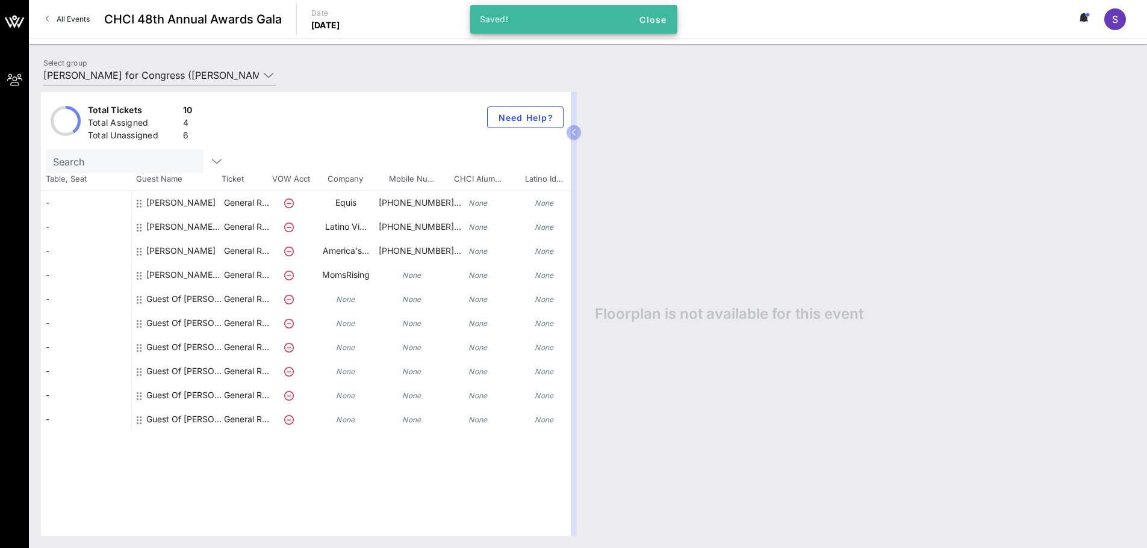
click at [213, 279] on div "[PERSON_NAME] for Congress" at bounding box center [184, 280] width 76 height 34
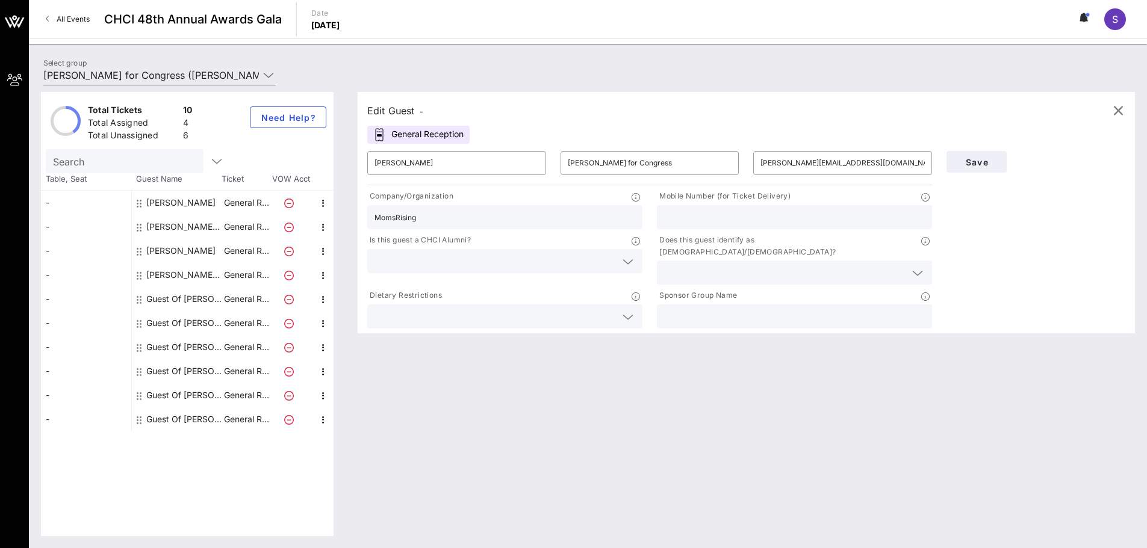
click at [194, 299] on div "Guest Of [PERSON_NAME] for Congress" at bounding box center [184, 299] width 76 height 24
type input "Guest Of"
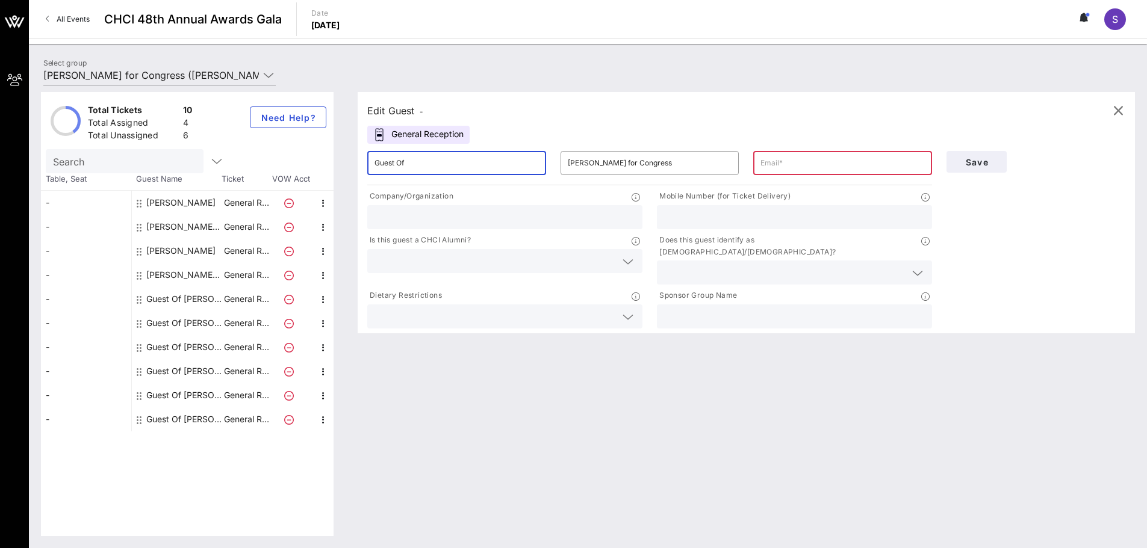
drag, startPoint x: 473, startPoint y: 163, endPoint x: 321, endPoint y: 159, distance: 151.1
click at [318, 159] on div "Total Tickets 10 Total Assigned 4 Total Unassigned 6 Need Help? Search Table, S…" at bounding box center [588, 314] width 1094 height 444
paste input "[PERSON_NAME]"
type input "[PERSON_NAME]"
click at [498, 162] on input "[PERSON_NAME]" at bounding box center [456, 162] width 164 height 19
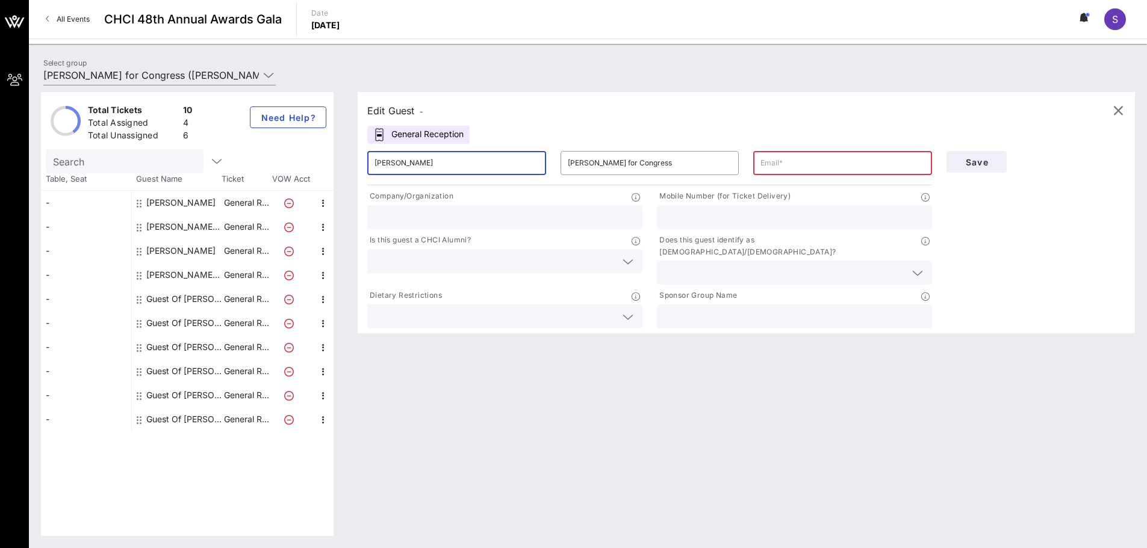
click at [841, 155] on input "text" at bounding box center [842, 162] width 164 height 19
click at [816, 164] on input "text" at bounding box center [842, 162] width 164 height 19
paste input "[EMAIL_ADDRESS][DOMAIN_NAME]"
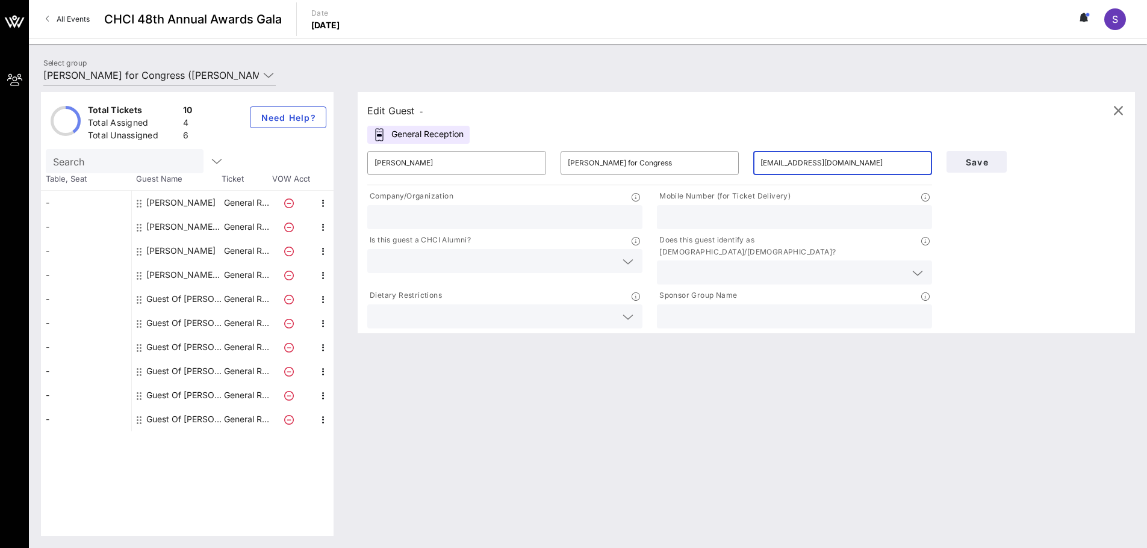
type input "[EMAIL_ADDRESS][DOMAIN_NAME]"
click at [687, 215] on input "text" at bounding box center [794, 217] width 261 height 16
type input "[PHONE_NUMBER]"
click at [509, 226] on div at bounding box center [504, 217] width 261 height 24
type input "UnidosUS"
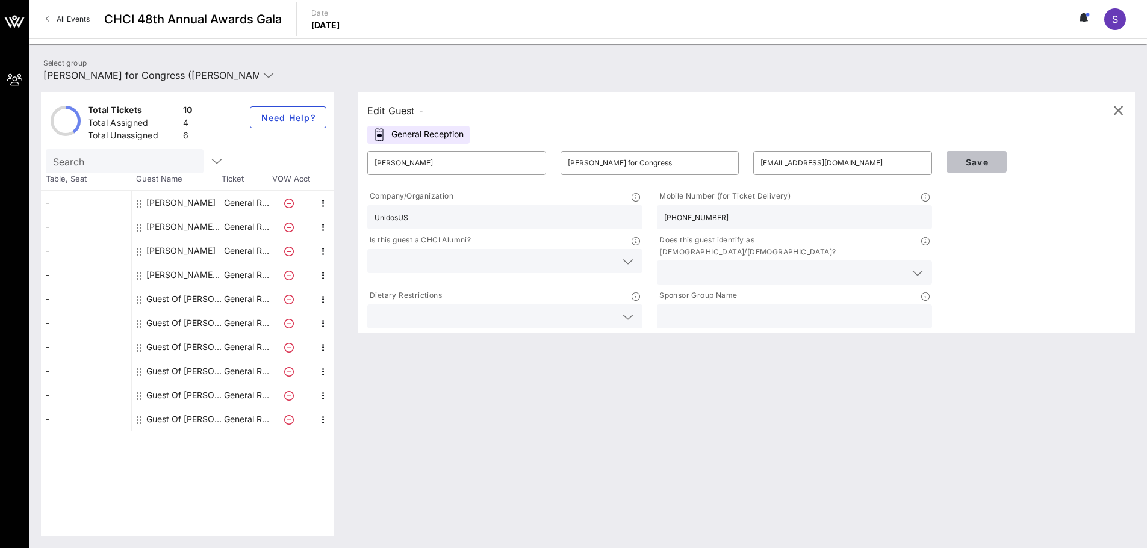
click at [988, 168] on button "Save" at bounding box center [976, 162] width 60 height 22
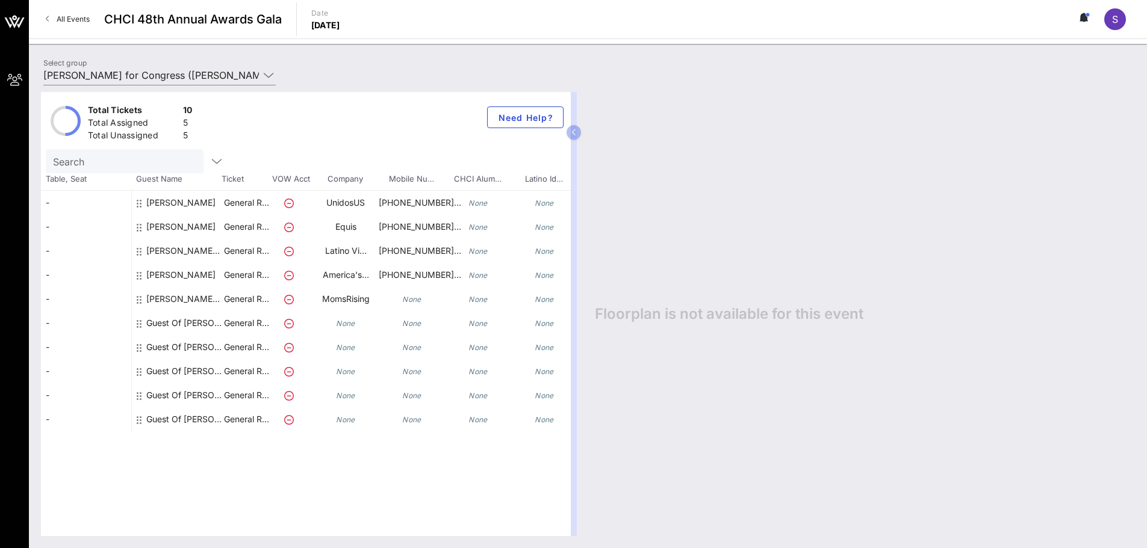
drag, startPoint x: 193, startPoint y: 328, endPoint x: 197, endPoint y: 322, distance: 7.7
click at [193, 328] on div "Guest Of [PERSON_NAME] for Congress" at bounding box center [184, 323] width 76 height 24
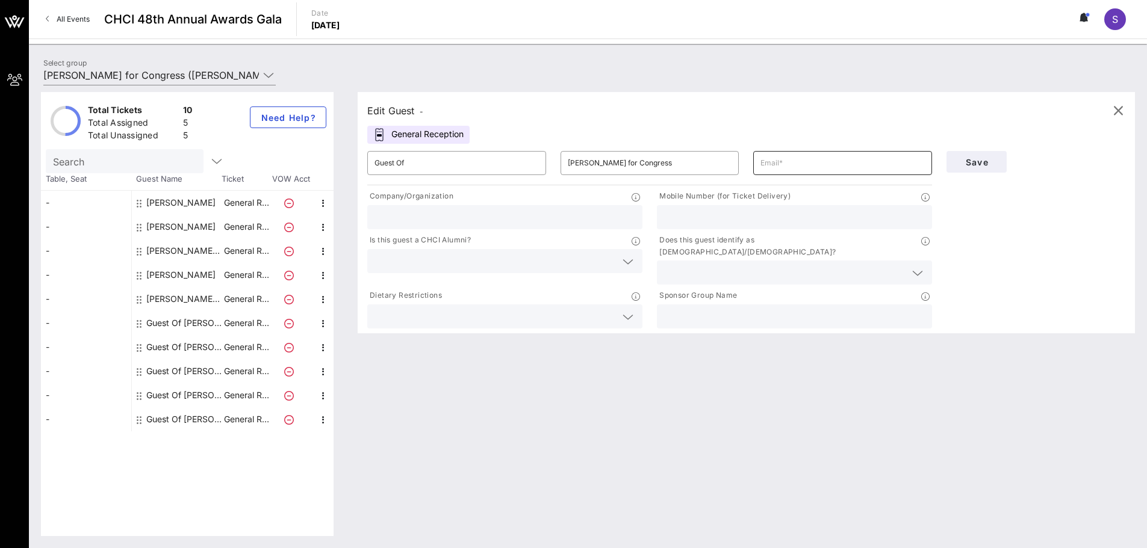
click at [806, 164] on input "text" at bounding box center [842, 162] width 164 height 19
paste input "[PERSON_NAME][EMAIL_ADDRESS][DOMAIN_NAME]"
type input "[PERSON_NAME][EMAIL_ADDRESS][DOMAIN_NAME]"
click at [467, 170] on input "Guest Of" at bounding box center [456, 162] width 164 height 19
type input "G"
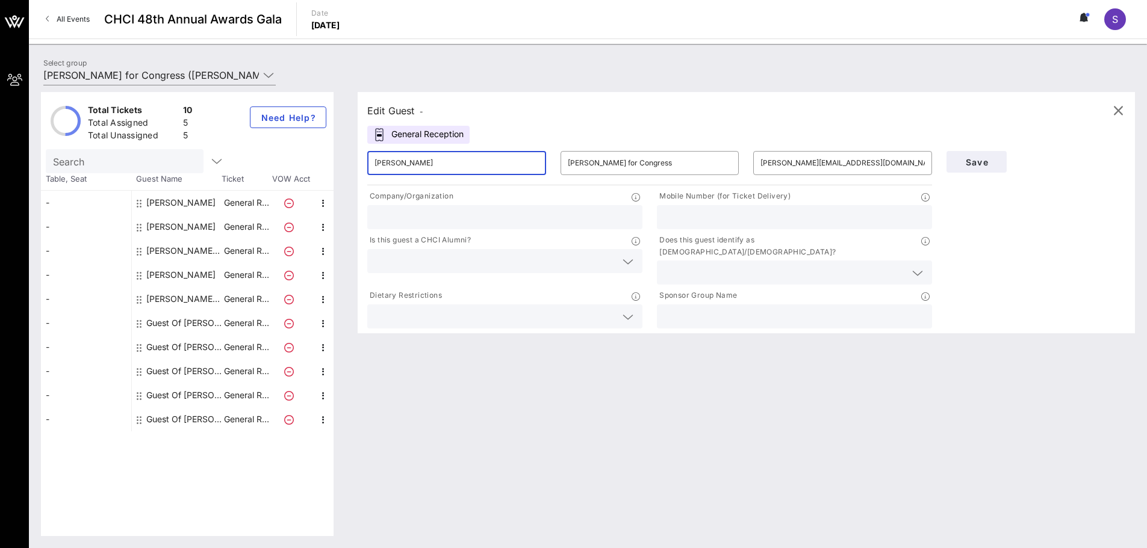
type input "[PERSON_NAME]"
click at [460, 223] on input "text" at bounding box center [504, 217] width 261 height 16
type input "Voto Latino"
click at [981, 164] on span "Save" at bounding box center [976, 162] width 41 height 10
